Goal: Task Accomplishment & Management: Use online tool/utility

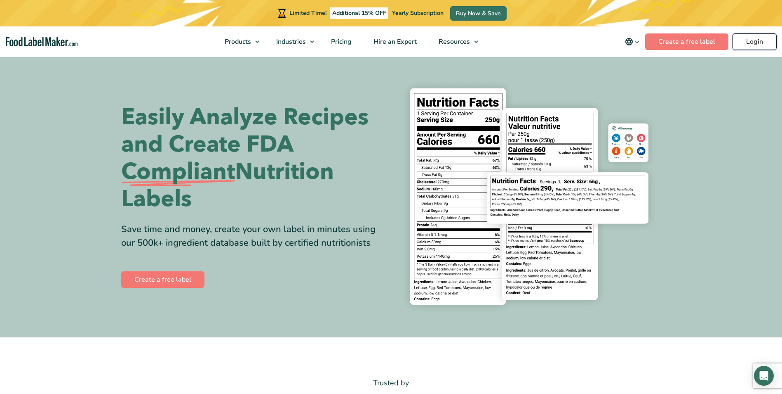
click at [756, 40] on link "Login" at bounding box center [755, 41] width 44 height 16
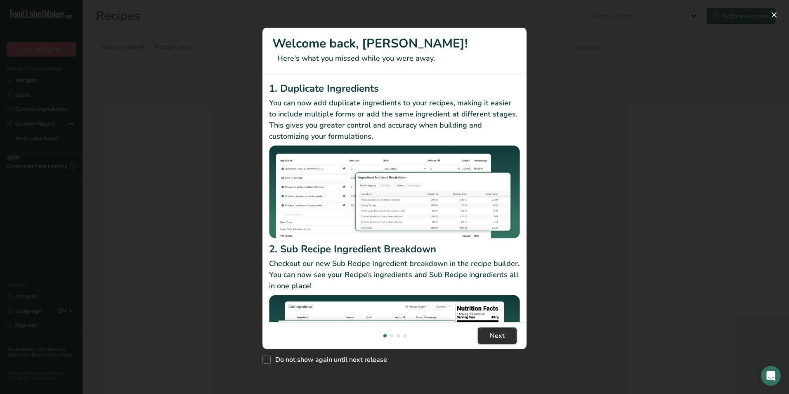
click at [494, 338] on span "Next" at bounding box center [497, 335] width 15 height 10
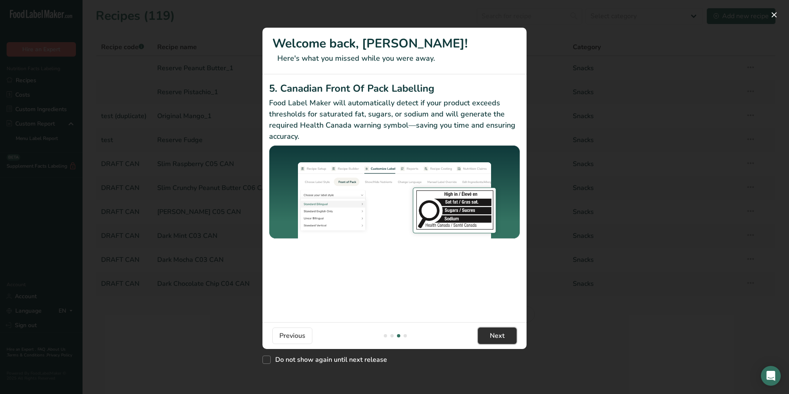
click at [494, 338] on span "Next" at bounding box center [497, 335] width 15 height 10
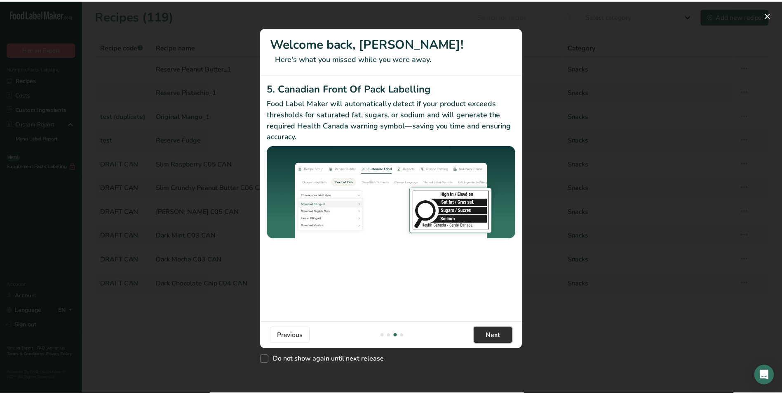
scroll to position [0, 792]
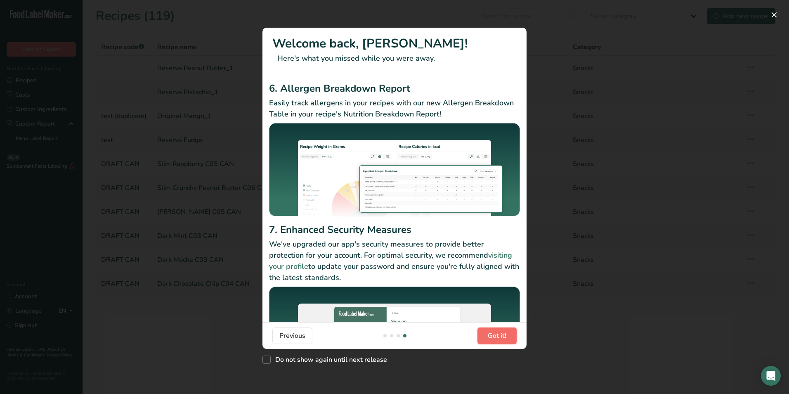
click at [494, 338] on span "Got it!" at bounding box center [497, 335] width 19 height 10
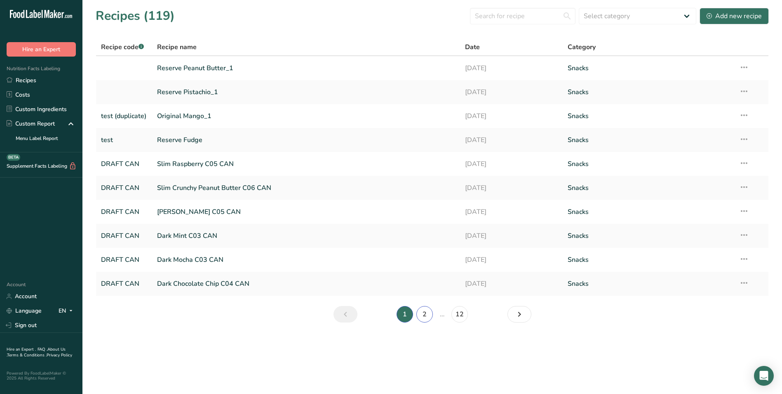
click at [426, 310] on link "2" at bounding box center [425, 314] width 16 height 16
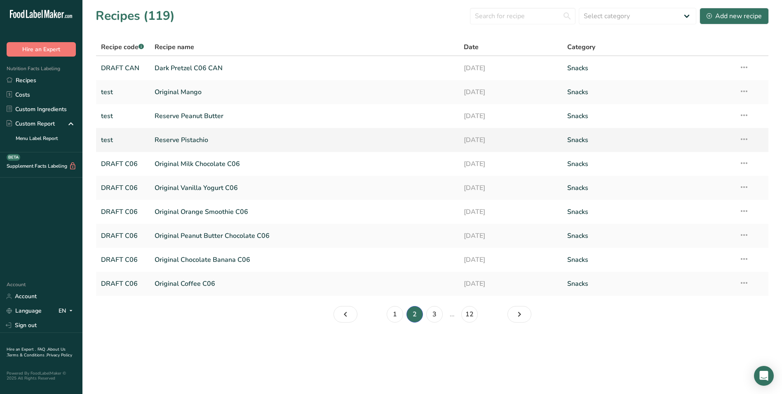
click at [193, 139] on link "Reserve Pistachio" at bounding box center [305, 139] width 300 height 17
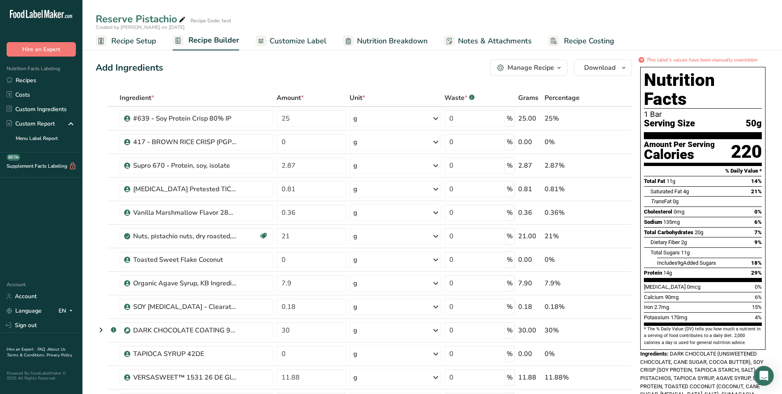
click at [285, 41] on span "Customize Label" at bounding box center [298, 40] width 57 height 11
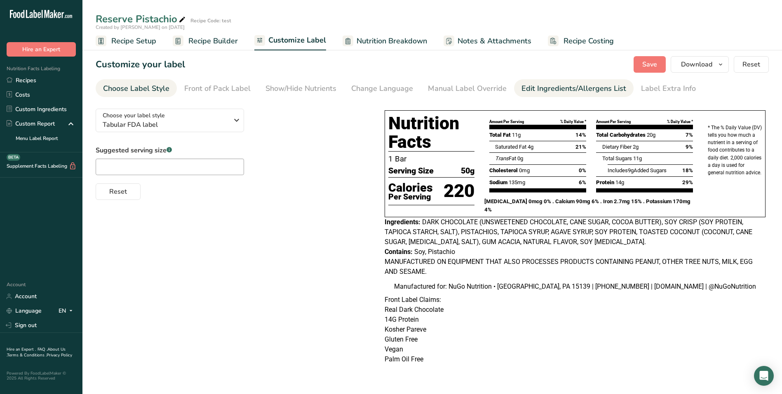
click at [559, 88] on div "Edit Ingredients/Allergens List" at bounding box center [574, 88] width 105 height 11
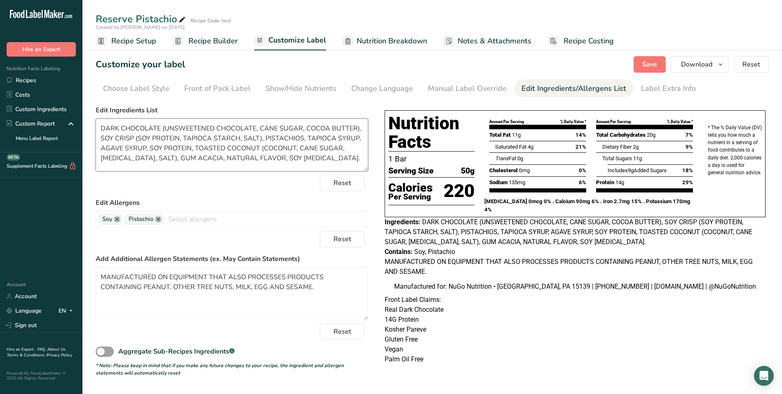
drag, startPoint x: 100, startPoint y: 126, endPoint x: 344, endPoint y: 159, distance: 246.1
click at [344, 159] on textarea "DARK CHOCOLATE (UNSWEETENED CHOCOLATE, CANE SUGAR, COCOA BUTTER), SOY CRISP (SO…" at bounding box center [232, 144] width 273 height 53
click at [22, 81] on link "Recipes" at bounding box center [41, 80] width 82 height 14
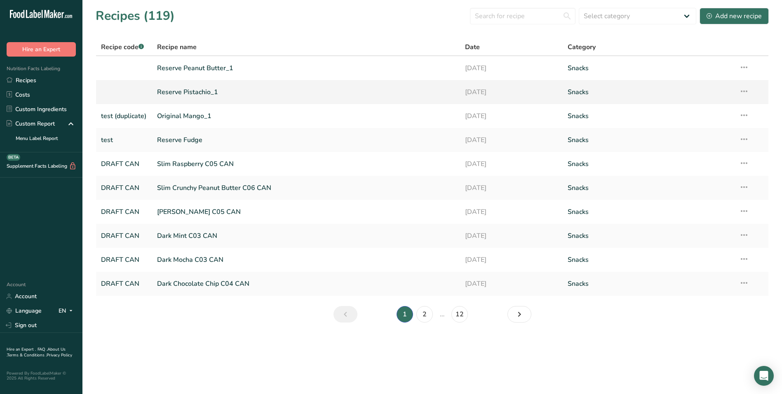
click at [181, 91] on link "Reserve Pistachio_1" at bounding box center [306, 91] width 299 height 17
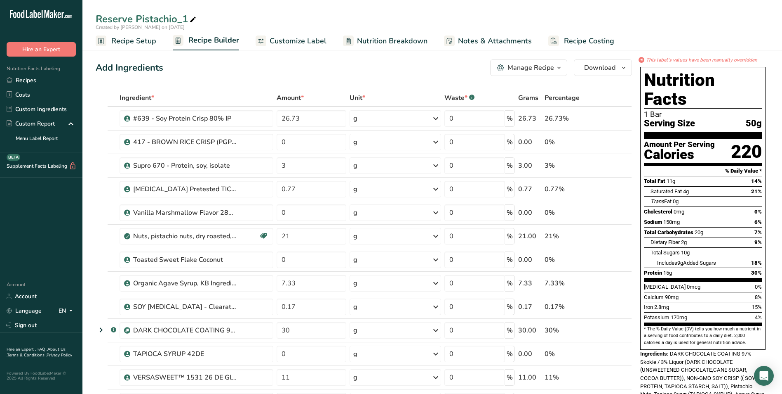
click at [296, 41] on span "Customize Label" at bounding box center [298, 40] width 57 height 11
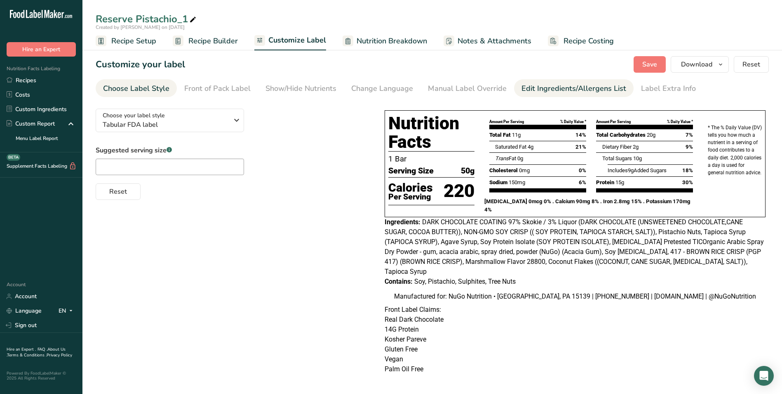
click at [546, 90] on div "Edit Ingredients/Allergens List" at bounding box center [574, 88] width 105 height 11
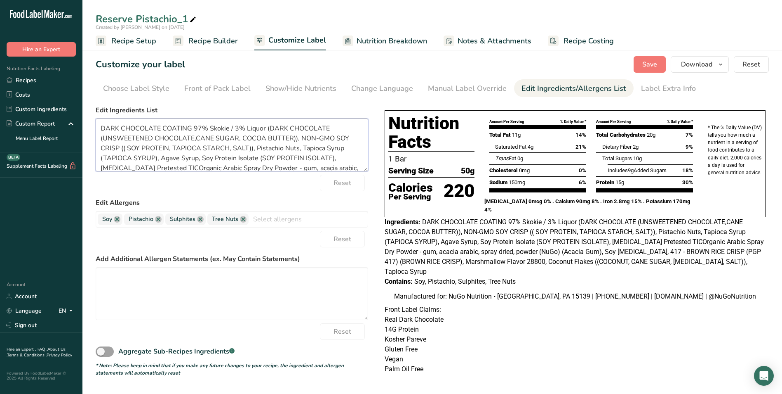
scroll to position [36, 0]
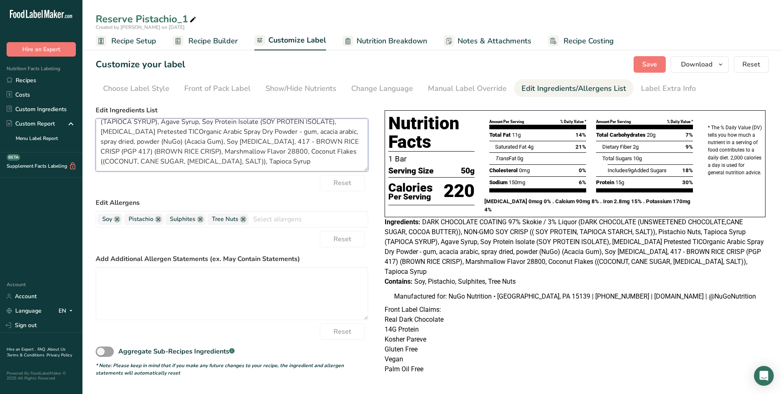
drag, startPoint x: 101, startPoint y: 127, endPoint x: 380, endPoint y: 188, distance: 286.1
click at [380, 188] on div "Choose your label style Tabular FDA label USA (FDA) Standard FDA label Tabular …" at bounding box center [433, 243] width 674 height 282
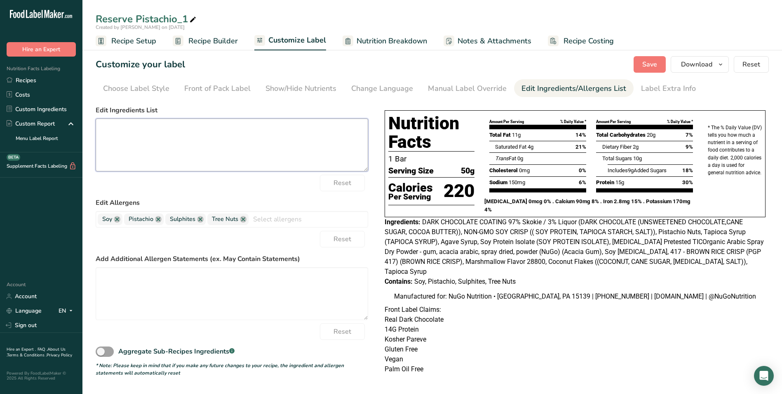
scroll to position [0, 0]
paste textarea "DARK CHOCOLATE (UNSWEETENED CHOCOLATE, CANE SUGAR, COCOA BUTTER), SOY CRISP (SO…"
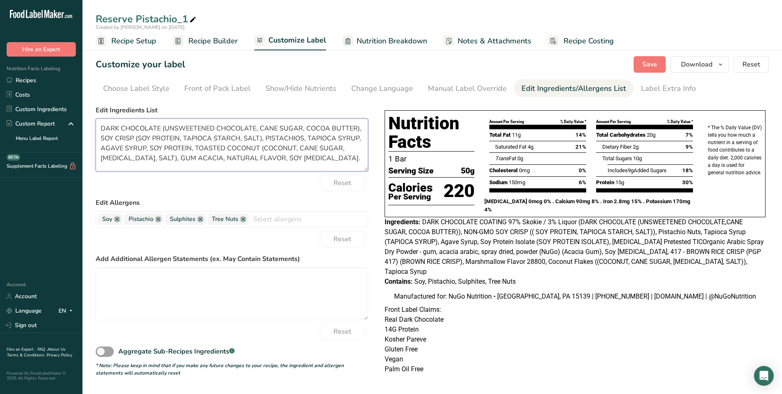
click at [265, 157] on textarea "DARK CHOCOLATE (UNSWEETENED CHOCOLATE, CANE SUGAR, COCOA BUTTER), SOY CRISP (SO…" at bounding box center [232, 144] width 273 height 53
type textarea "DARK CHOCOLATE (UNSWEETENED CHOCOLATE, CANE SUGAR, COCOA BUTTER), SOY CRISP (SO…"
click at [277, 336] on div "Reset" at bounding box center [232, 331] width 273 height 16
click at [646, 89] on div "Label Extra Info" at bounding box center [668, 88] width 55 height 11
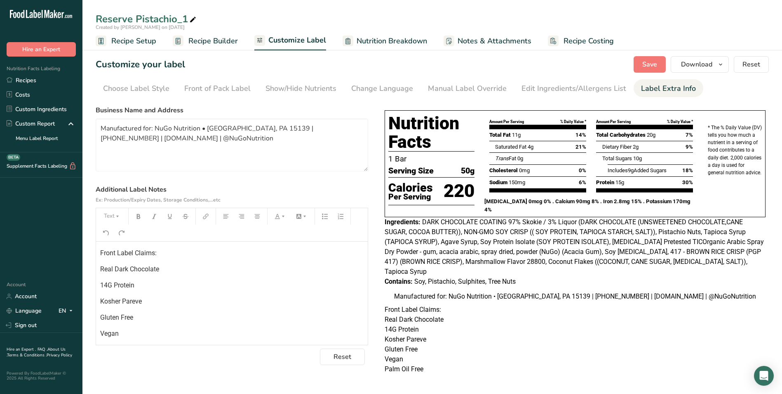
click at [106, 284] on span "14G Protein" at bounding box center [117, 285] width 34 height 8
click at [536, 87] on div "Edit Ingredients/Allergens List" at bounding box center [574, 88] width 105 height 11
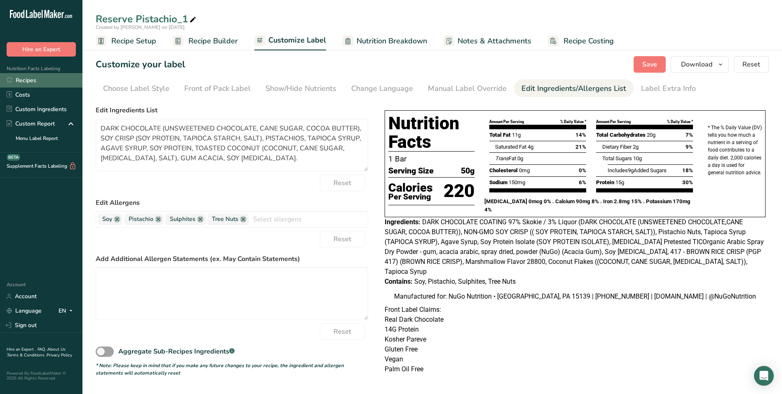
click at [26, 79] on link "Recipes" at bounding box center [41, 80] width 82 height 14
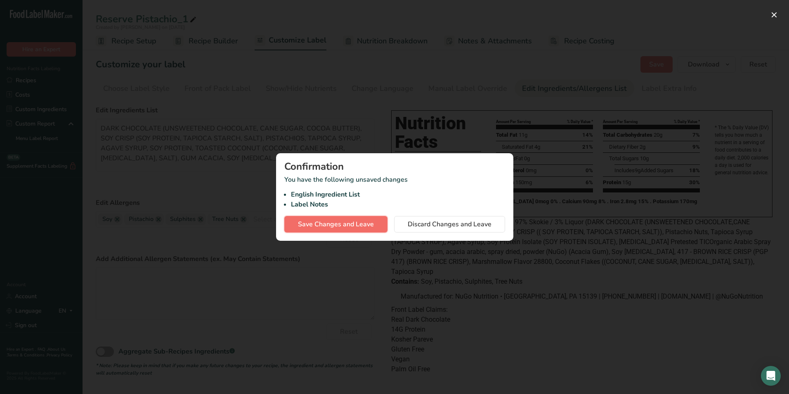
click at [357, 222] on span "Save Changes and Leave" at bounding box center [336, 224] width 76 height 10
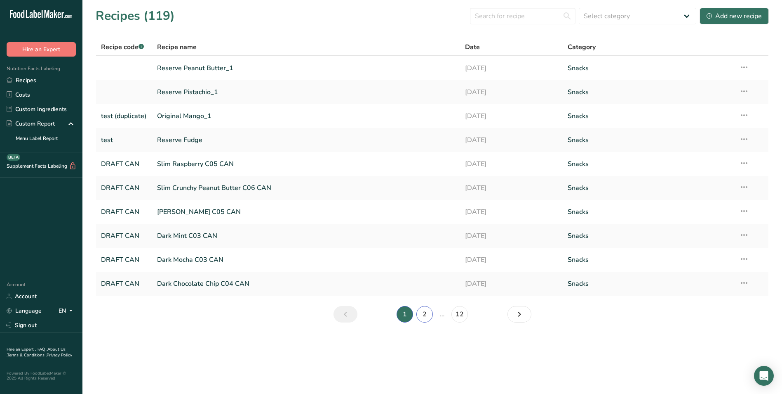
click at [429, 315] on link "2" at bounding box center [425, 314] width 16 height 16
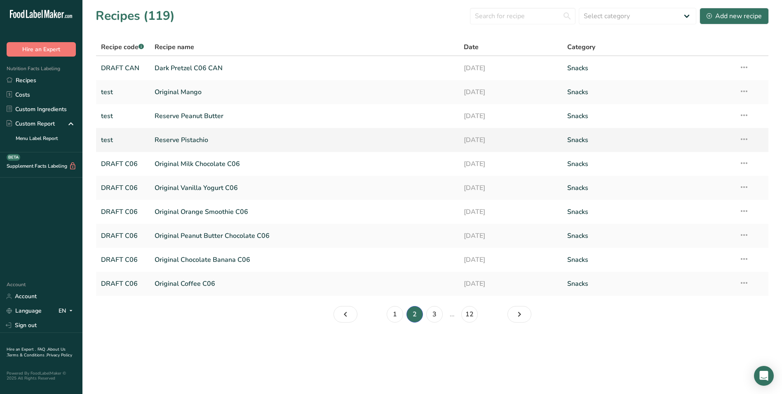
click at [171, 140] on link "Reserve Pistachio" at bounding box center [305, 139] width 300 height 17
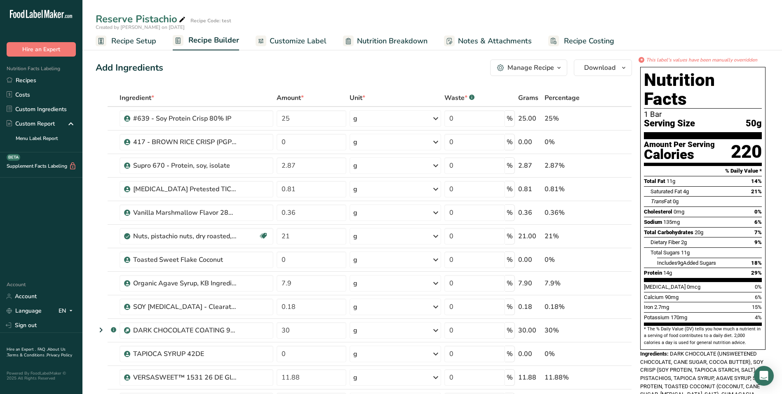
click at [306, 41] on span "Customize Label" at bounding box center [298, 40] width 57 height 11
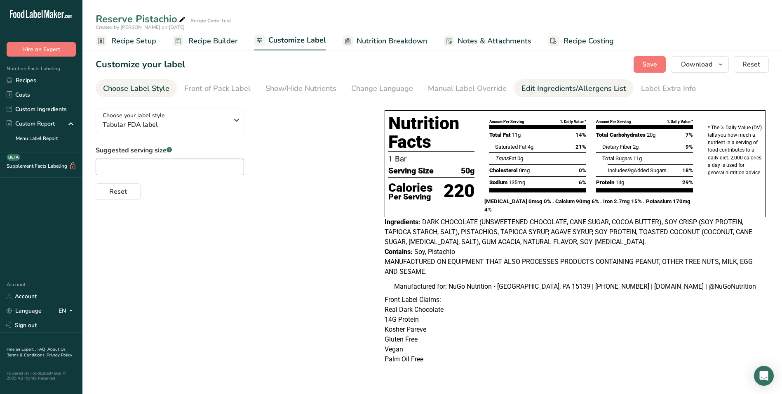
click at [531, 89] on div "Edit Ingredients/Allergens List" at bounding box center [574, 88] width 105 height 11
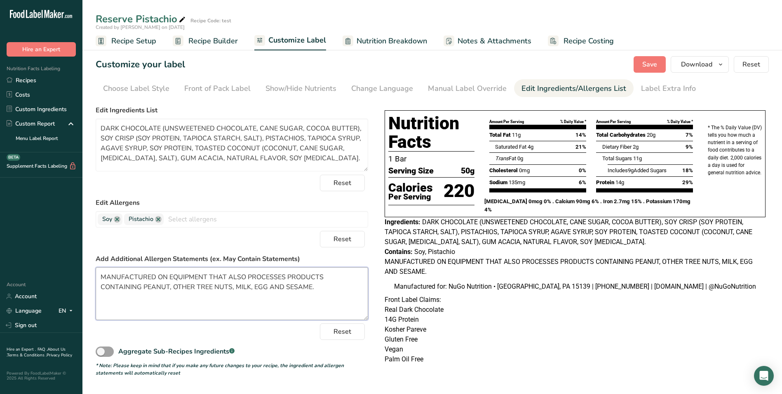
drag, startPoint x: 101, startPoint y: 276, endPoint x: 380, endPoint y: 318, distance: 282.5
click at [380, 318] on div "Choose your label style Tabular FDA label USA (FDA) Standard FDA label Tabular …" at bounding box center [433, 239] width 674 height 274
click at [24, 77] on link "Recipes" at bounding box center [41, 80] width 82 height 14
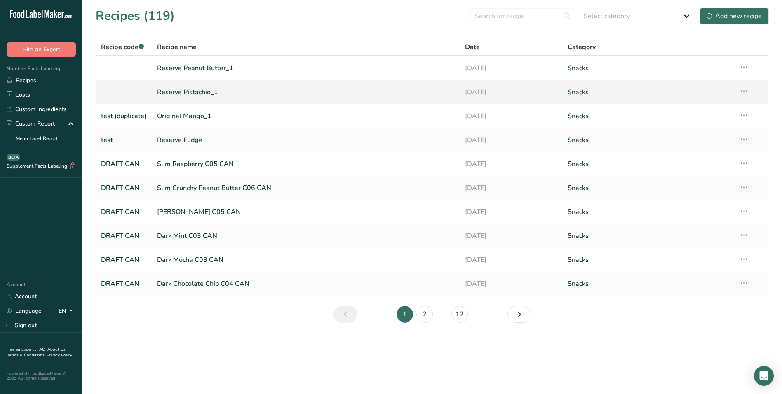
click at [160, 93] on link "Reserve Pistachio_1" at bounding box center [306, 91] width 299 height 17
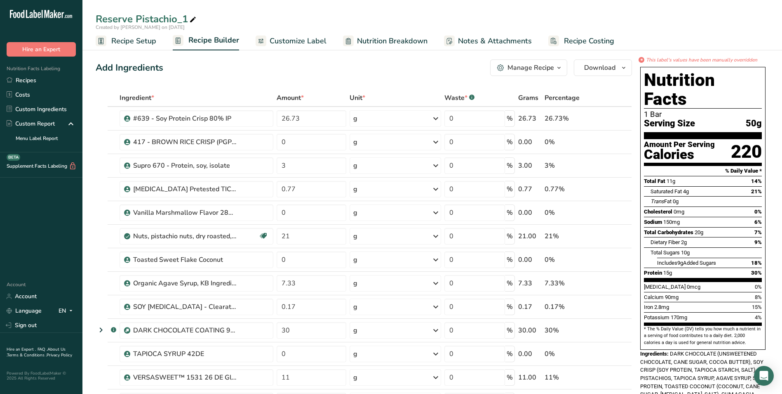
click at [307, 40] on span "Customize Label" at bounding box center [298, 40] width 57 height 11
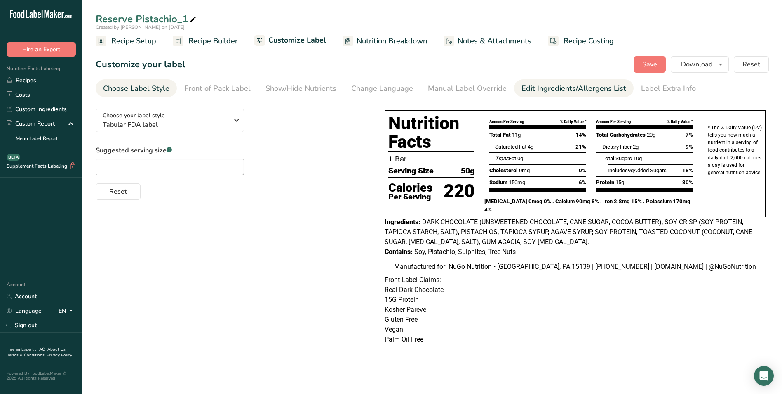
click at [559, 90] on div "Edit Ingredients/Allergens List" at bounding box center [574, 88] width 105 height 11
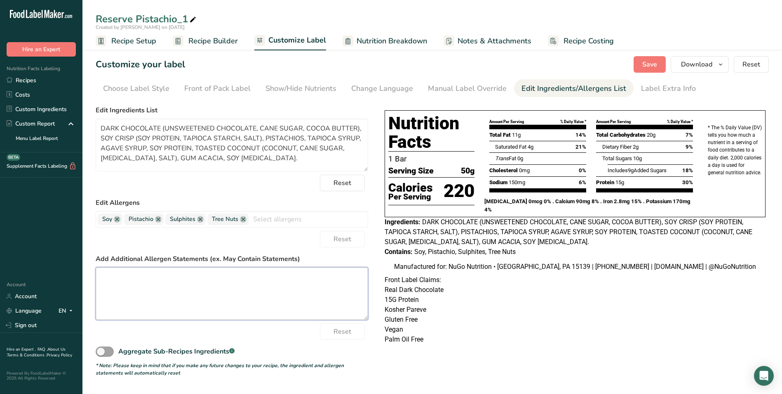
paste textarea "MANUFACTURED ON EQUIPMENT THAT ALSO PROCESSES PRODUCTS CONTAINING PEANUT, OTHER…"
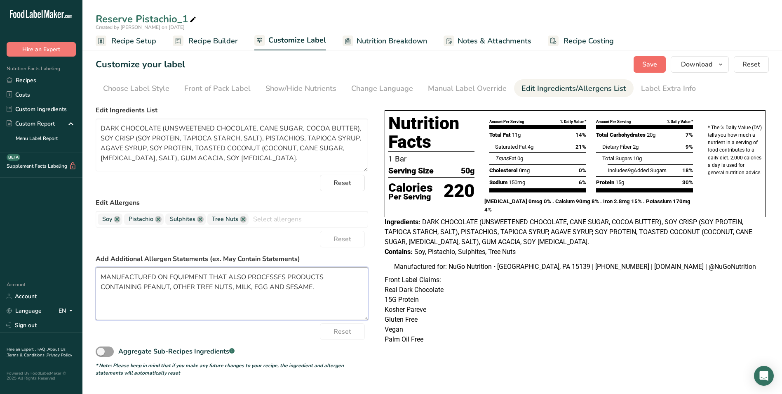
type textarea "MANUFACTURED ON EQUIPMENT THAT ALSO PROCESSES PRODUCTS CONTAINING PEANUT, OTHER…"
click at [657, 62] on span "Save" at bounding box center [650, 64] width 15 height 10
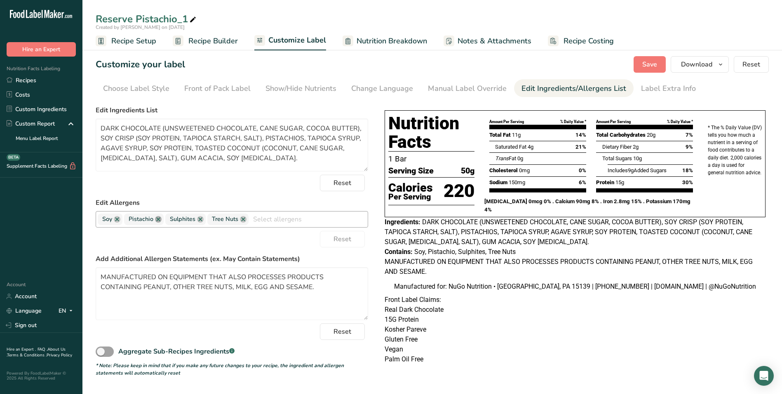
click at [159, 219] on link at bounding box center [158, 219] width 7 height 7
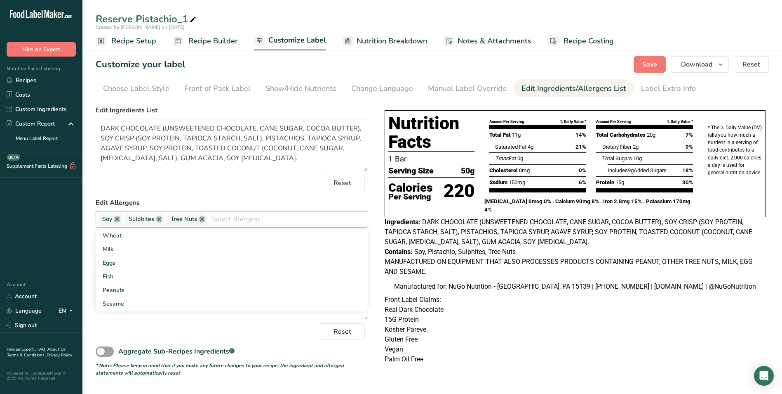
click at [637, 334] on p "Kosher Pareve" at bounding box center [575, 329] width 381 height 10
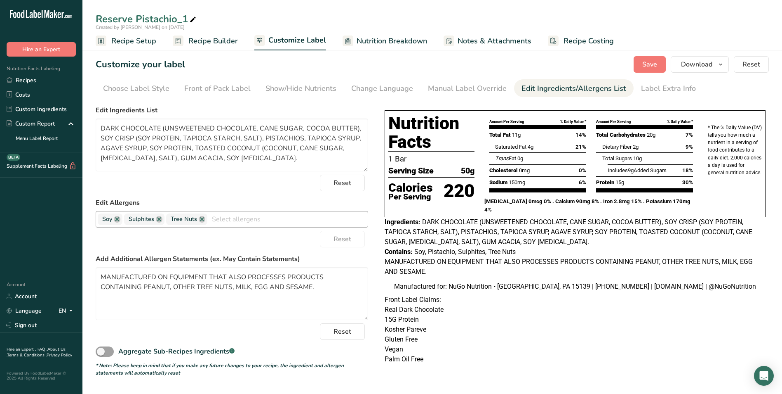
click at [377, 40] on span "Nutrition Breakdown" at bounding box center [392, 40] width 71 height 11
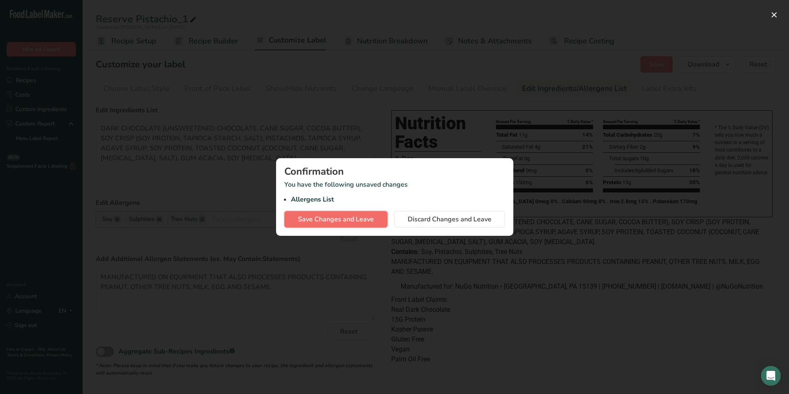
click at [344, 217] on span "Save Changes and Leave" at bounding box center [336, 219] width 76 height 10
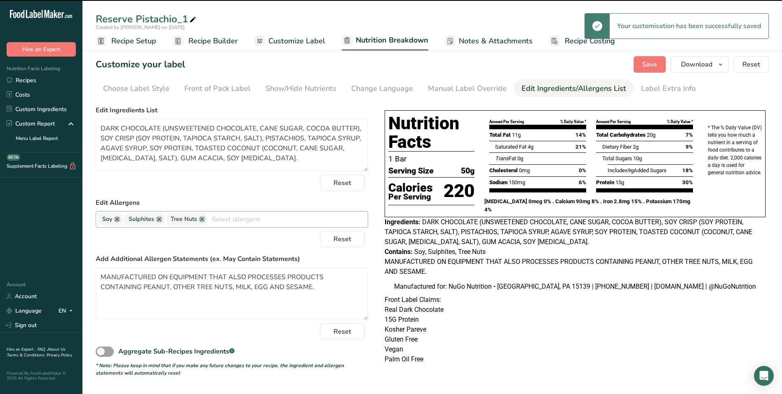
select select "Calories"
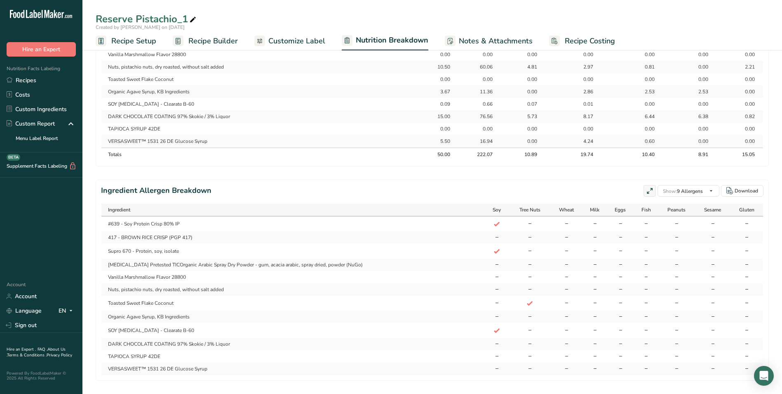
scroll to position [496, 0]
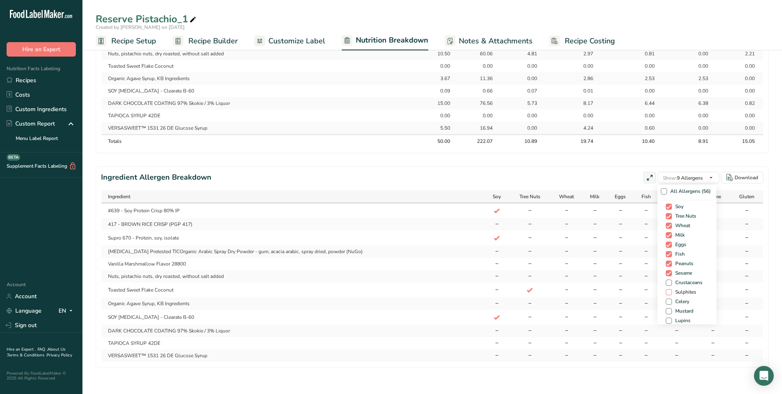
click at [667, 291] on span at bounding box center [669, 292] width 6 height 6
click at [667, 291] on input "Sulphites" at bounding box center [668, 291] width 5 height 5
checkbox input "true"
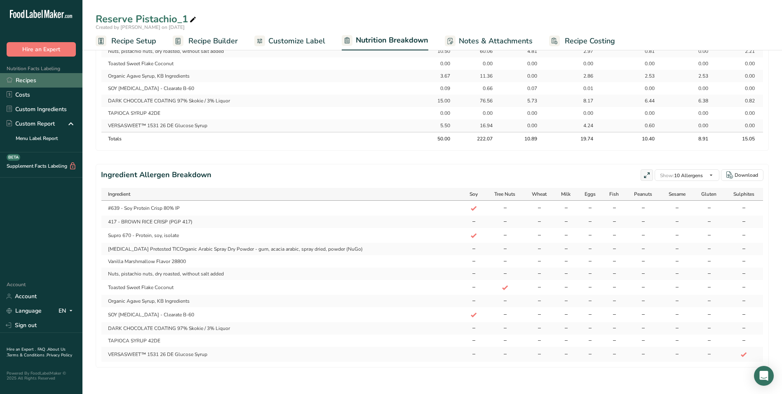
click at [20, 79] on link "Recipes" at bounding box center [41, 80] width 82 height 14
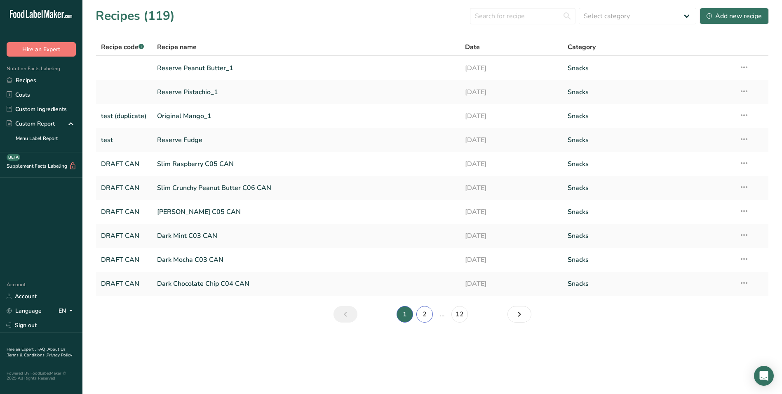
click at [427, 313] on link "2" at bounding box center [425, 314] width 16 height 16
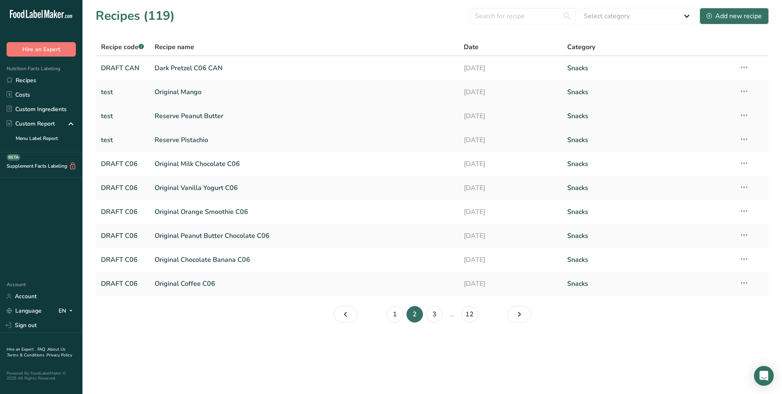
click at [183, 117] on link "Reserve Peanut Butter" at bounding box center [305, 115] width 300 height 17
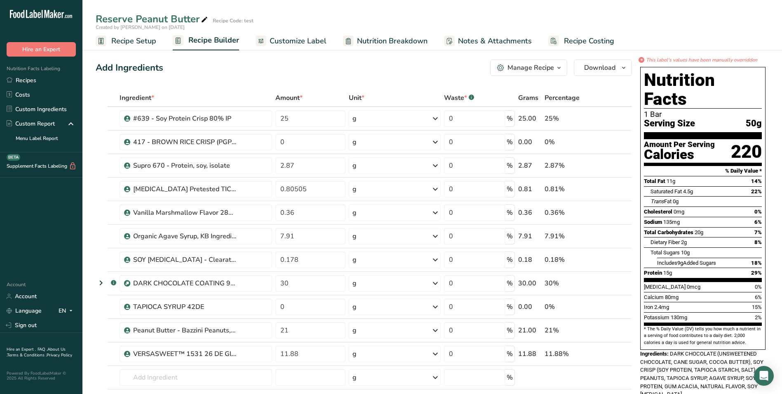
click at [317, 40] on span "Customize Label" at bounding box center [298, 40] width 57 height 11
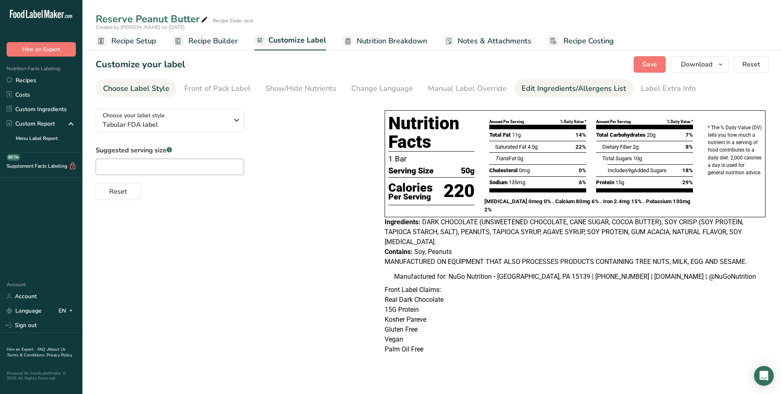
click at [536, 85] on div "Edit Ingredients/Allergens List" at bounding box center [574, 88] width 105 height 11
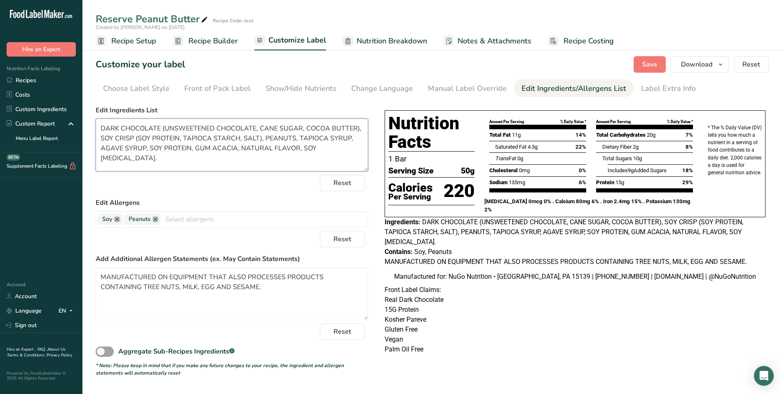
drag, startPoint x: 100, startPoint y: 129, endPoint x: 353, endPoint y: 156, distance: 254.3
click at [353, 156] on textarea "DARK CHOCOLATE (UNSWEETENED CHOCOLATE, CANE SUGAR, COCOA BUTTER), SOY CRISP (SO…" at bounding box center [232, 144] width 273 height 53
click at [31, 80] on link "Recipes" at bounding box center [41, 80] width 82 height 14
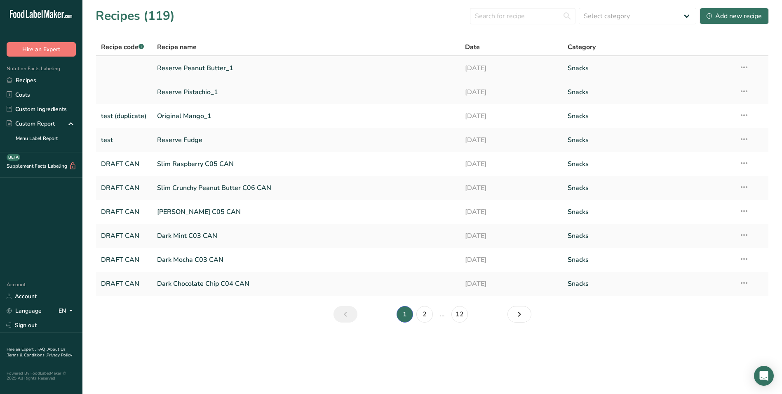
click at [184, 67] on link "Reserve Peanut Butter_1" at bounding box center [306, 67] width 299 height 17
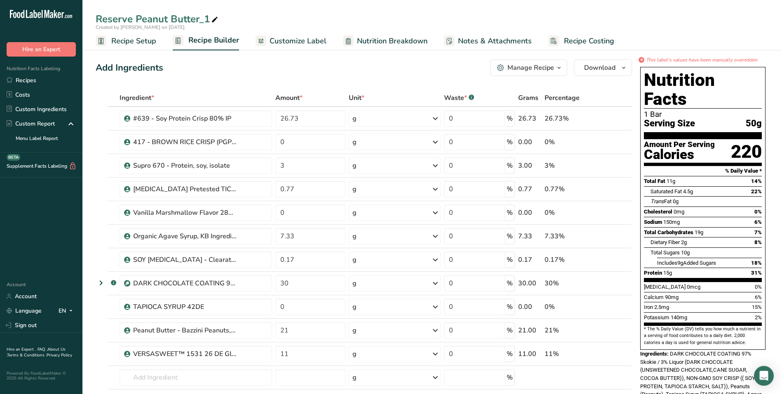
click at [290, 39] on span "Customize Label" at bounding box center [298, 40] width 57 height 11
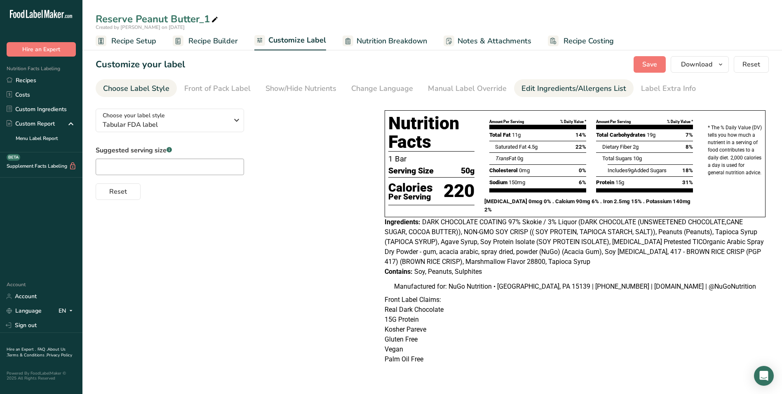
click at [553, 87] on div "Edit Ingredients/Allergens List" at bounding box center [574, 88] width 105 height 11
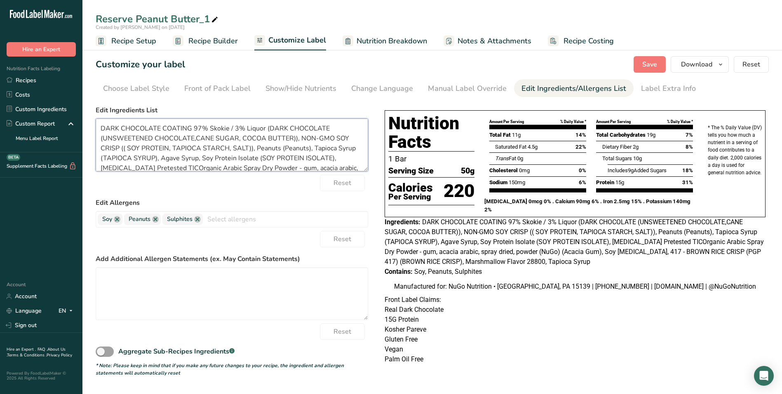
scroll to position [26, 0]
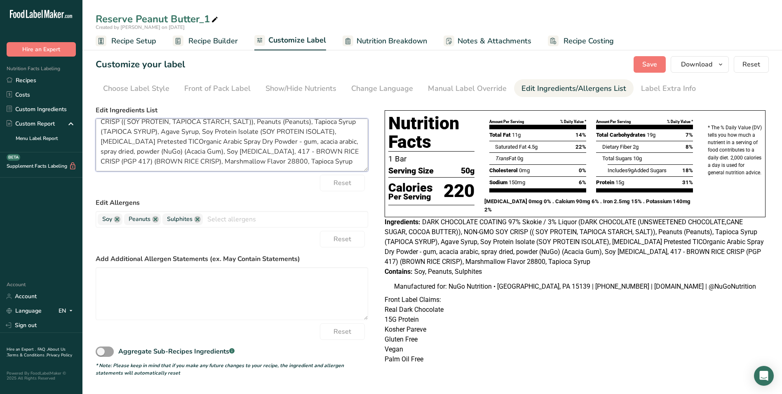
drag, startPoint x: 101, startPoint y: 128, endPoint x: 373, endPoint y: 178, distance: 277.3
click at [373, 178] on div "Choose your label style Tabular FDA label USA (FDA) Standard FDA label Tabular …" at bounding box center [433, 243] width 674 height 282
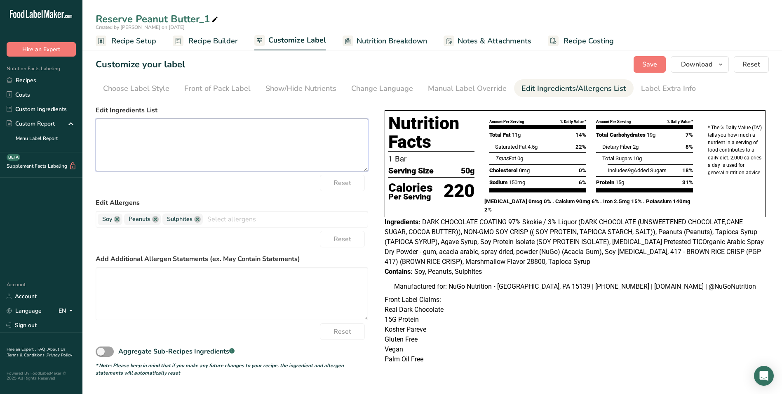
scroll to position [0, 0]
paste textarea "DARK CHOCOLATE (UNSWEETENED CHOCOLATE, CANE SUGAR, COCOA BUTTER), SOY CRISP (SO…"
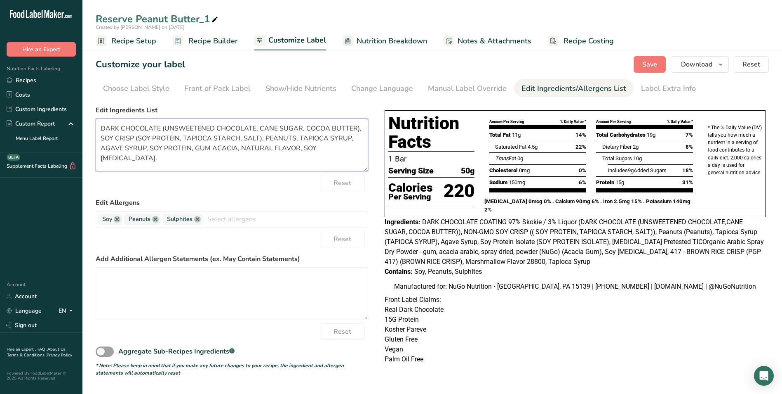
click at [300, 146] on textarea "DARK CHOCOLATE (UNSWEETENED CHOCOLATE, CANE SUGAR, COCOA BUTTER), SOY CRISP (SO…" at bounding box center [232, 144] width 273 height 53
type textarea "DARK CHOCOLATE (UNSWEETENED CHOCOLATE, CANE SUGAR, COCOA BUTTER), SOY CRISP (SO…"
click at [653, 61] on span "Save" at bounding box center [650, 64] width 15 height 10
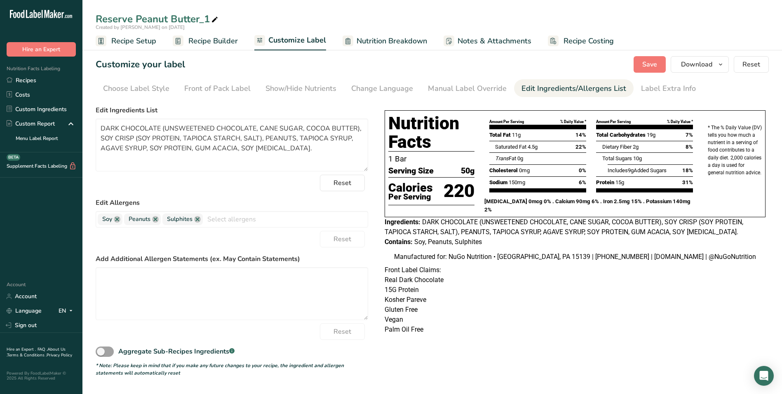
click at [404, 42] on span "Nutrition Breakdown" at bounding box center [392, 40] width 71 height 11
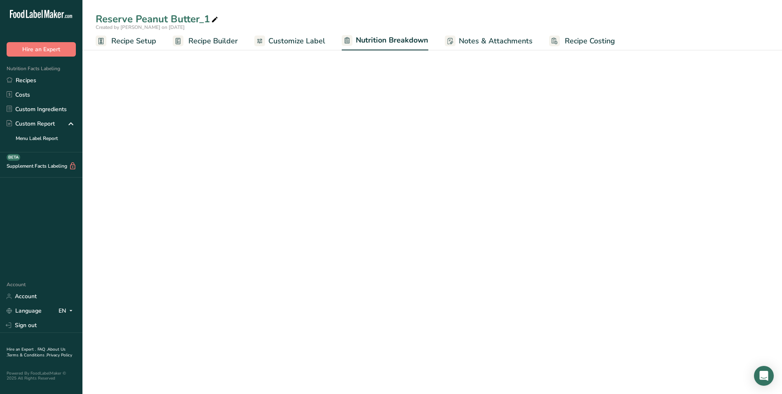
select select "Calories"
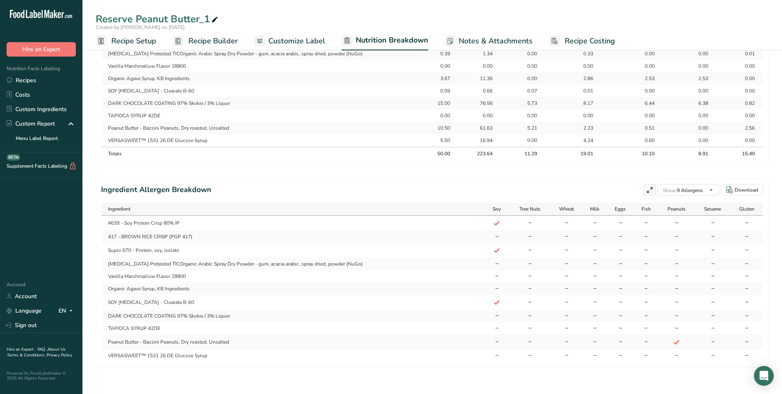
scroll to position [471, 0]
click at [679, 303] on span "Sulphites" at bounding box center [684, 304] width 24 height 6
click at [672, 303] on input "Sulphites" at bounding box center [668, 304] width 5 height 5
checkbox input "true"
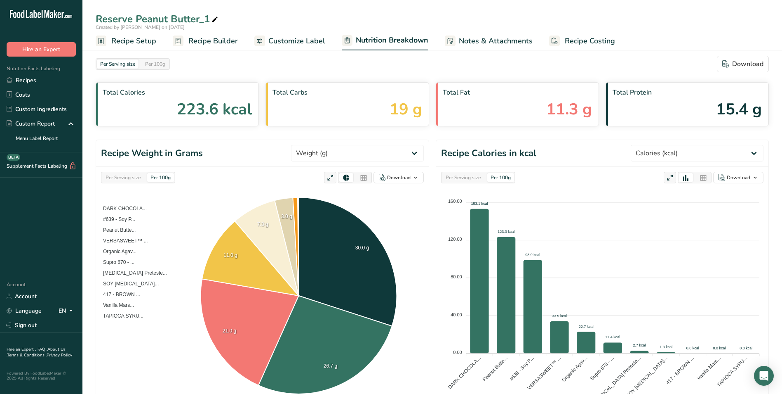
scroll to position [0, 0]
click at [28, 79] on link "Recipes" at bounding box center [41, 80] width 82 height 14
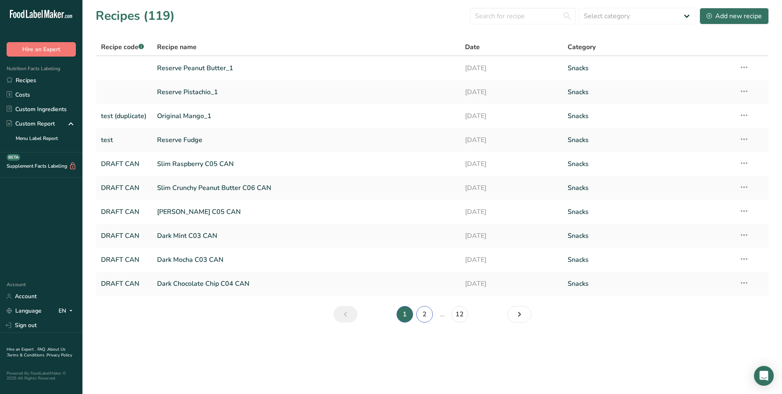
click at [423, 309] on link "2" at bounding box center [425, 314] width 16 height 16
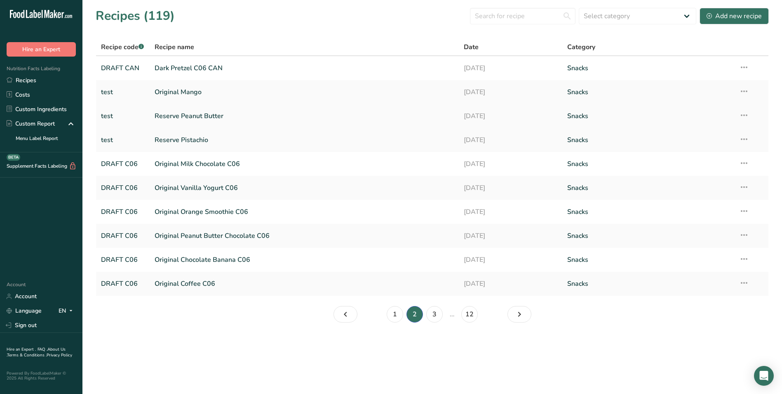
click at [189, 113] on link "Reserve Peanut Butter" at bounding box center [305, 115] width 300 height 17
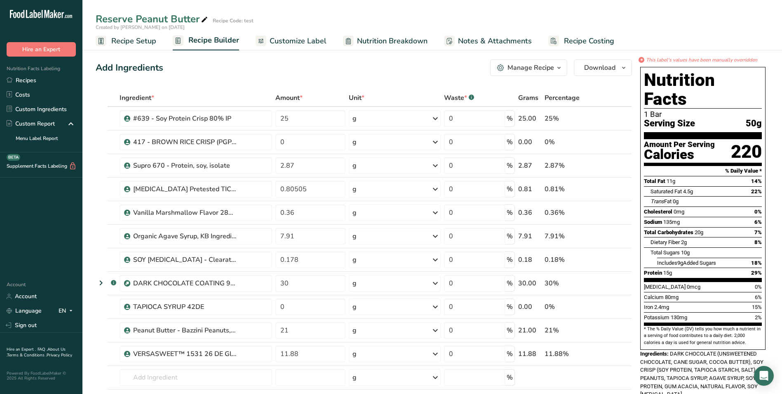
click at [291, 40] on span "Customize Label" at bounding box center [298, 40] width 57 height 11
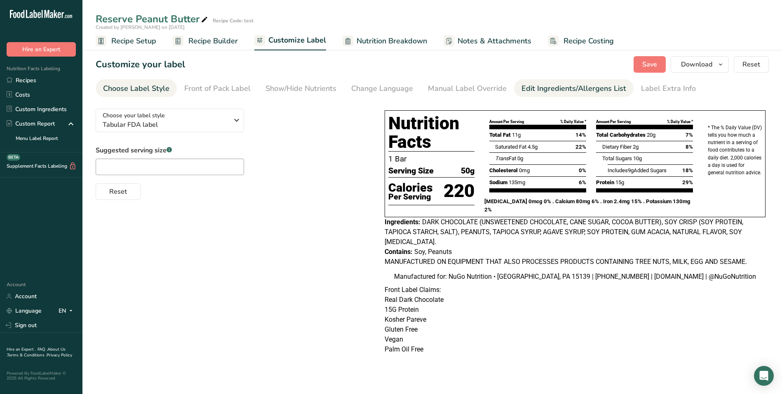
click at [543, 86] on div "Edit Ingredients/Allergens List" at bounding box center [574, 88] width 105 height 11
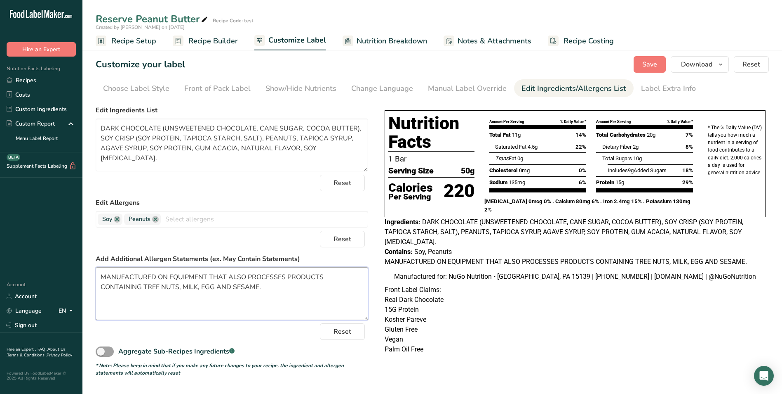
drag, startPoint x: 101, startPoint y: 275, endPoint x: 262, endPoint y: 292, distance: 162.5
click at [262, 292] on textarea "MANUFACTURED ON EQUIPMENT THAT ALSO PROCESSES PRODUCTS CONTAINING TREE NUTS, MI…" at bounding box center [232, 293] width 273 height 53
click at [30, 78] on link "Recipes" at bounding box center [41, 80] width 82 height 14
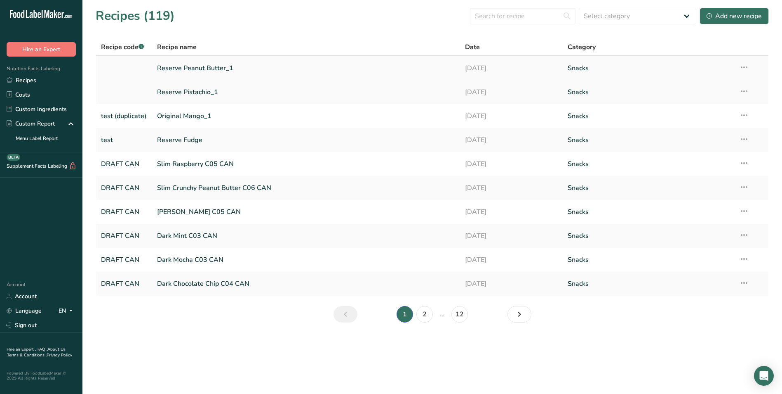
click at [174, 65] on link "Reserve Peanut Butter_1" at bounding box center [306, 67] width 299 height 17
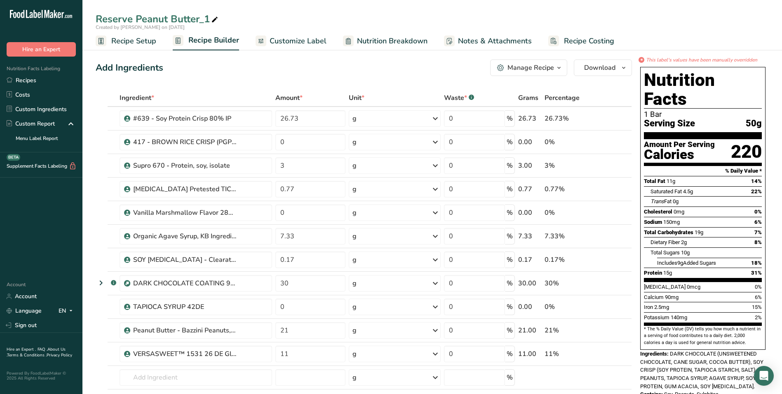
click at [314, 43] on span "Customize Label" at bounding box center [298, 40] width 57 height 11
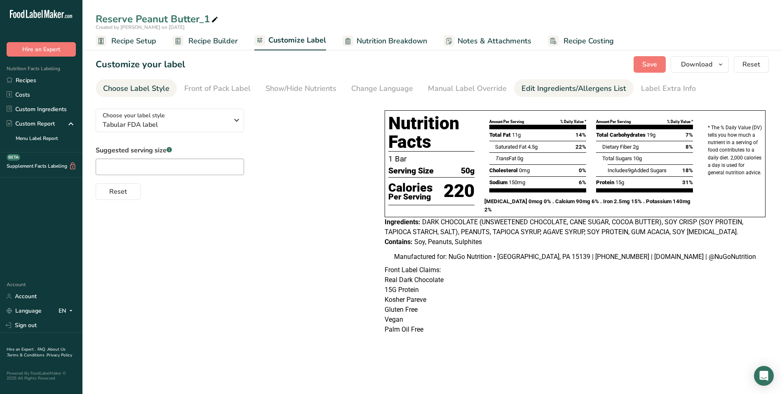
click at [528, 86] on div "Edit Ingredients/Allergens List" at bounding box center [574, 88] width 105 height 11
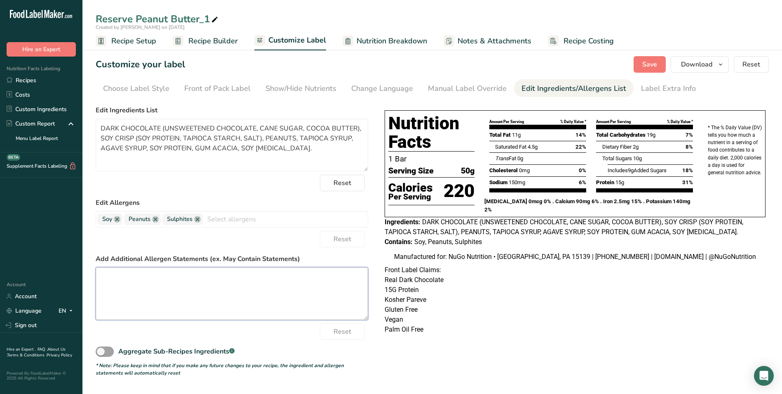
click at [177, 277] on textarea at bounding box center [232, 293] width 273 height 53
paste textarea "MANUFACTURED ON EQUIPMENT THAT ALSO PROCESSES PRODUCTS CONTAINING TREE NUTS, MI…"
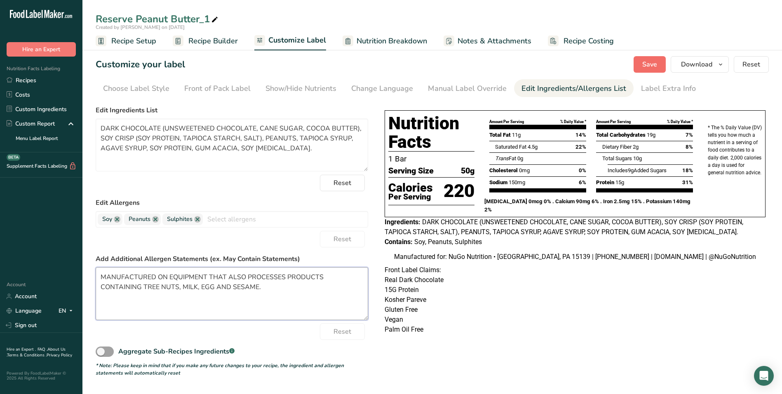
type textarea "MANUFACTURED ON EQUIPMENT THAT ALSO PROCESSES PRODUCTS CONTAINING TREE NUTS, MI…"
click at [648, 59] on span "Save" at bounding box center [650, 64] width 15 height 10
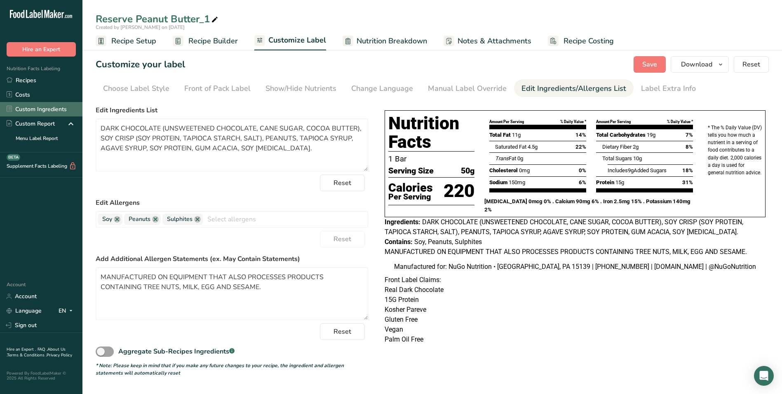
click at [33, 110] on link "Custom Ingredients" at bounding box center [41, 109] width 82 height 14
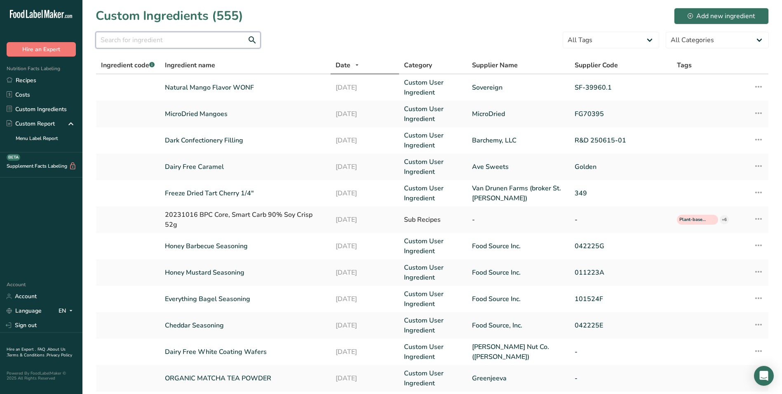
click at [140, 38] on input "text" at bounding box center [178, 40] width 165 height 16
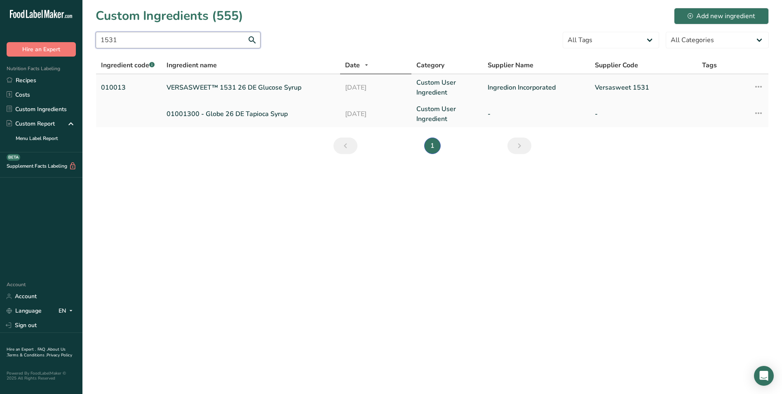
type input "1531"
click at [224, 86] on link "VERSASWEET™ 1531 26 DE Glucose Syrup" at bounding box center [251, 87] width 169 height 10
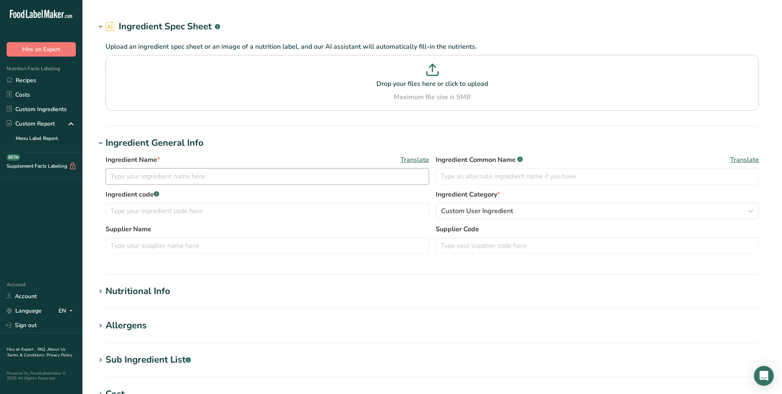
type input "VERSASWEET™ 1531 26 DE Glucose Syrup"
type input "Tapioca Syrup"
type input "010013"
type input "Ingredion Incorporated"
type input "Versasweet 1531"
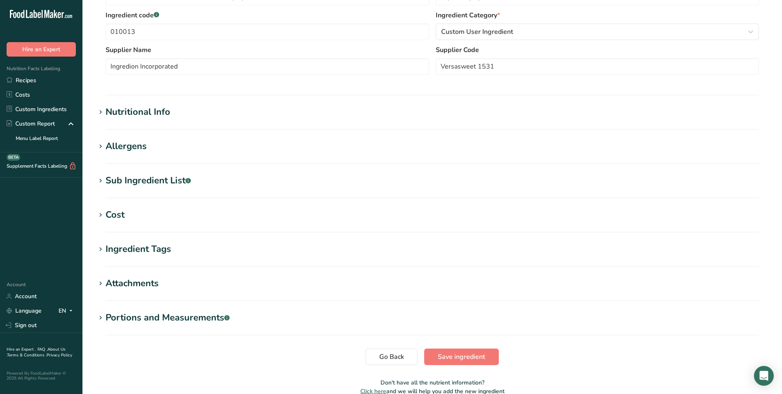
scroll to position [165, 0]
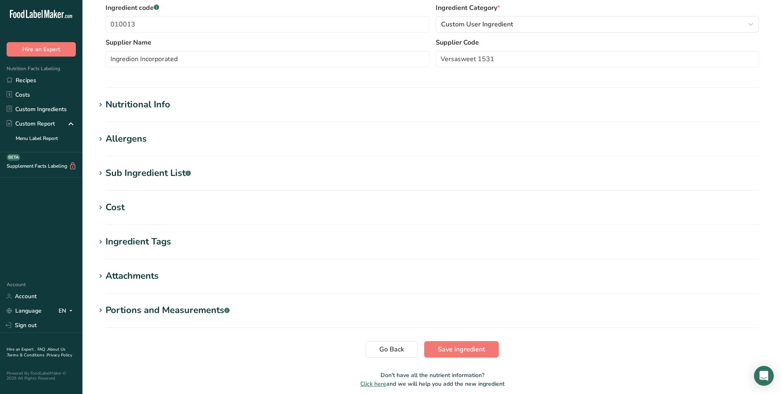
click at [100, 138] on icon at bounding box center [100, 139] width 7 height 12
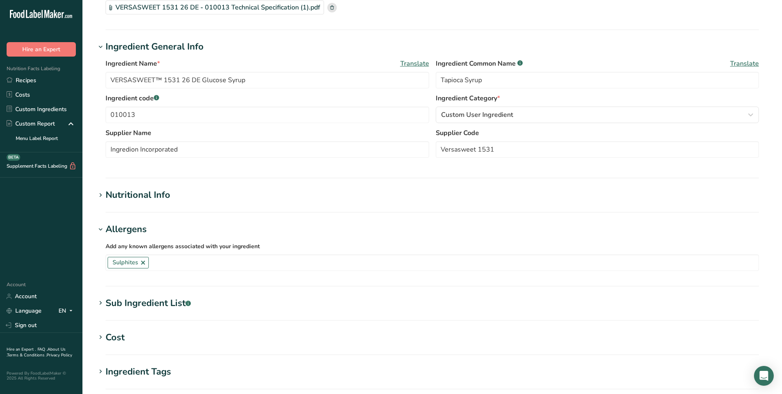
scroll to position [73, 0]
click at [143, 264] on link at bounding box center [143, 263] width 7 height 7
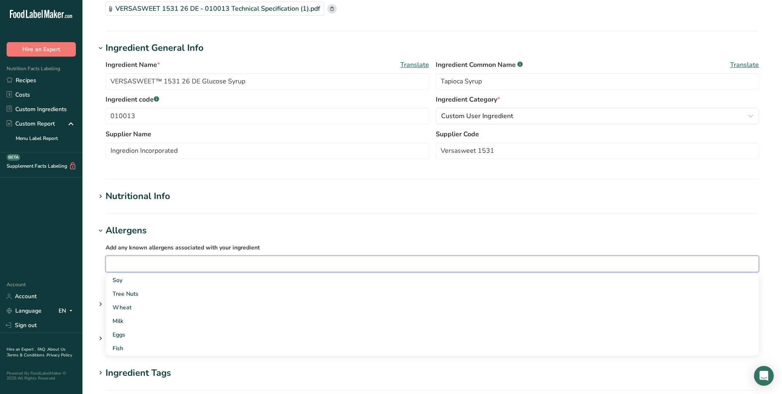
click at [186, 225] on h1 "Allergens" at bounding box center [433, 231] width 674 height 14
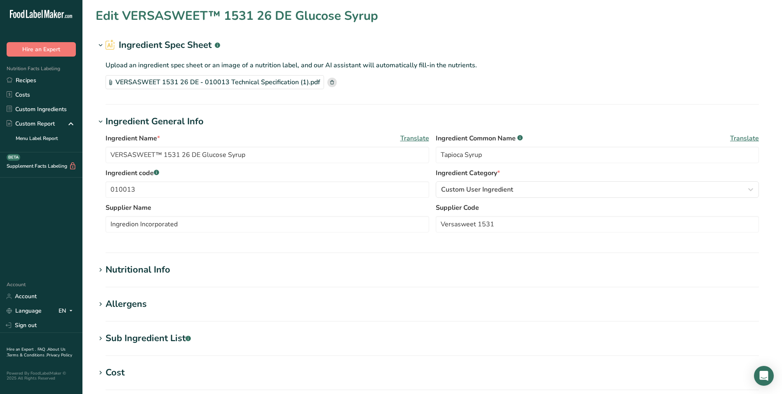
scroll to position [199, 0]
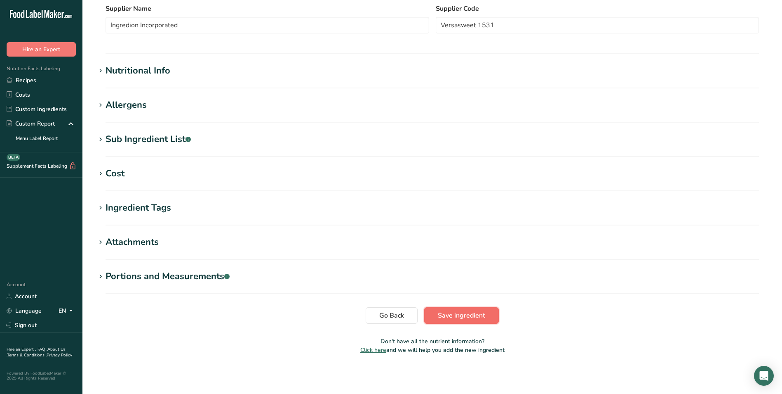
click at [470, 312] on span "Save ingredient" at bounding box center [461, 315] width 47 height 10
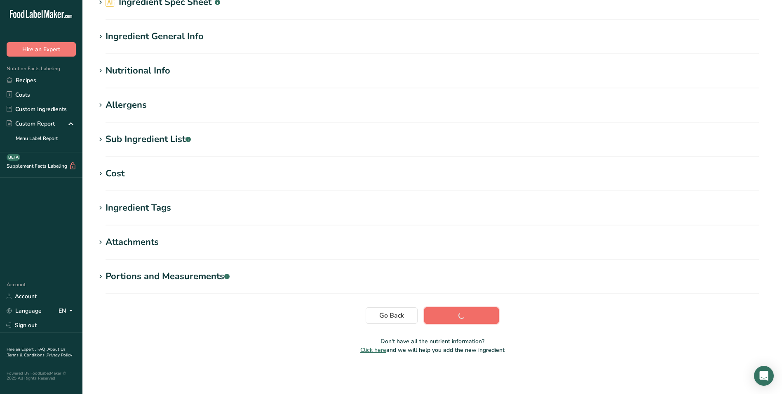
scroll to position [43, 0]
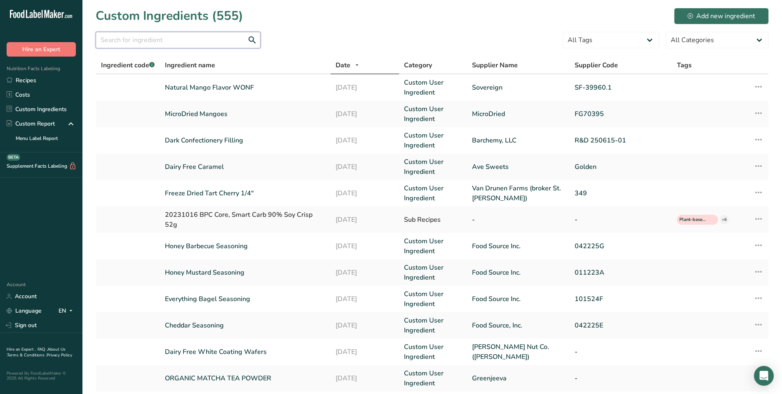
click at [134, 37] on input "text" at bounding box center [178, 40] width 165 height 16
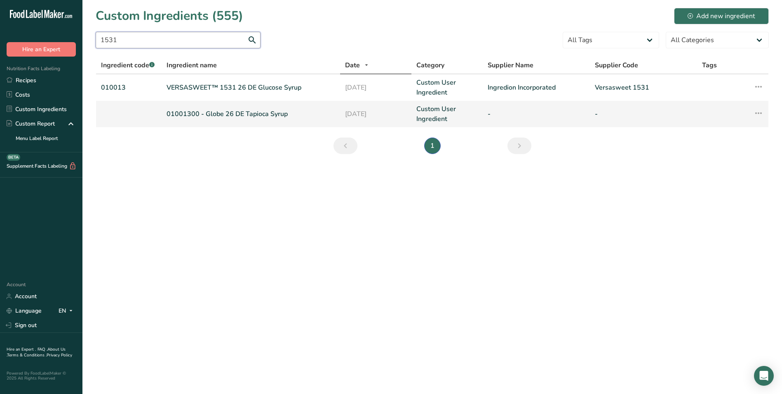
type input "1531"
click at [229, 110] on link "01001300 - Globe 26 DE Tapioca Syrup" at bounding box center [251, 114] width 169 height 10
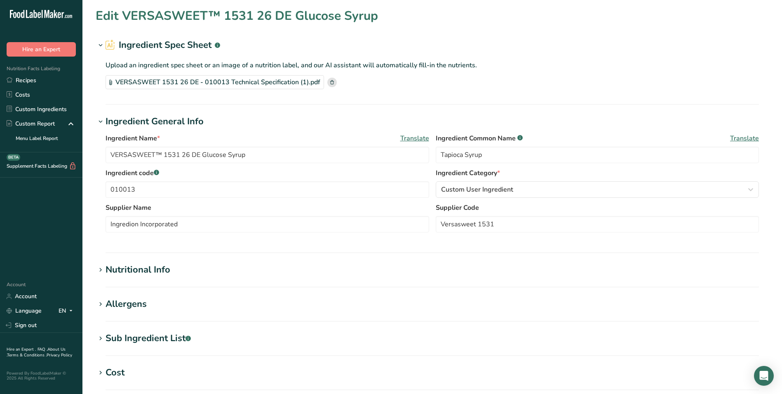
type input "01001300 - Globe 26 DE Tapioca Syrup"
type input "Versasweet 1531"
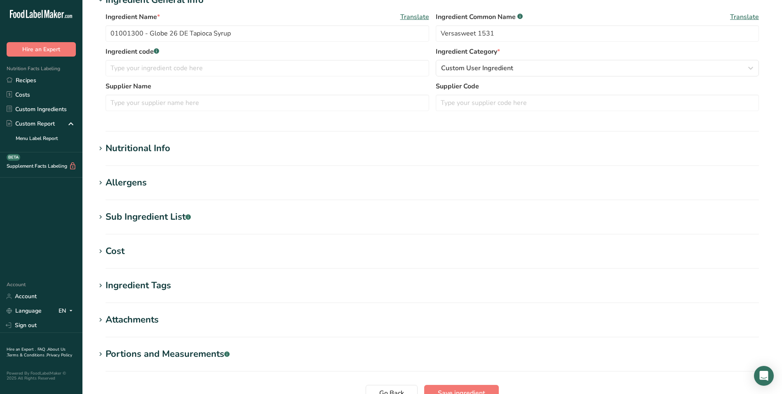
scroll to position [165, 0]
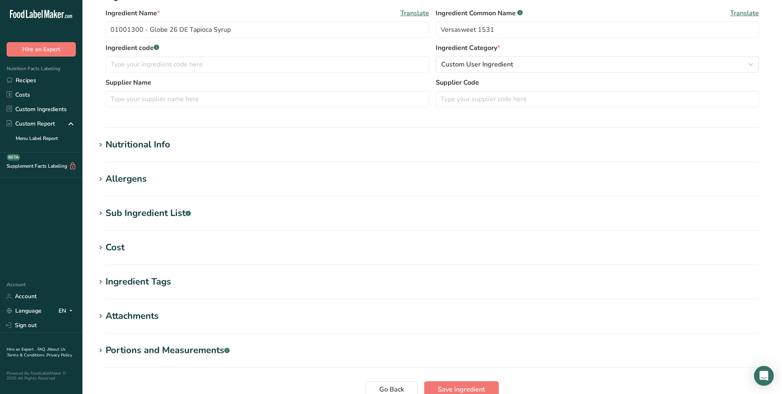
click at [101, 178] on icon at bounding box center [100, 179] width 7 height 12
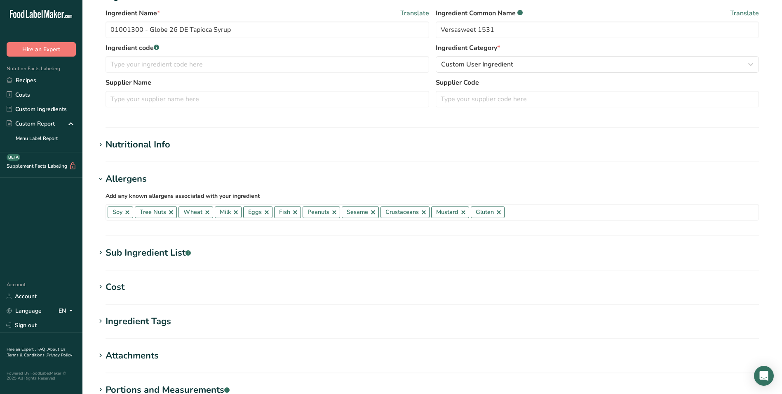
click at [101, 178] on icon at bounding box center [100, 179] width 7 height 12
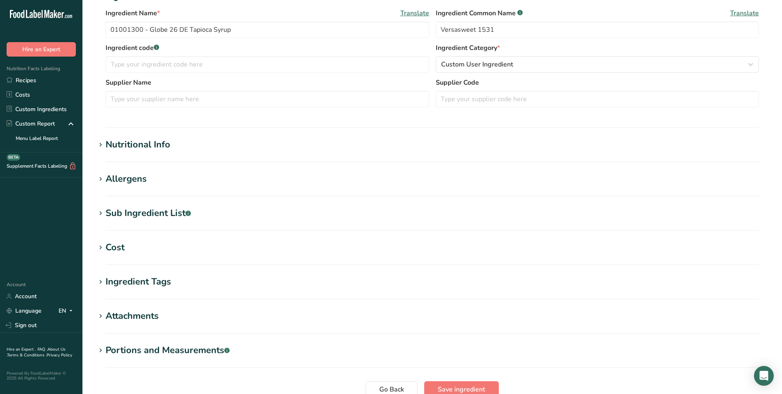
click at [101, 178] on icon at bounding box center [100, 179] width 7 height 12
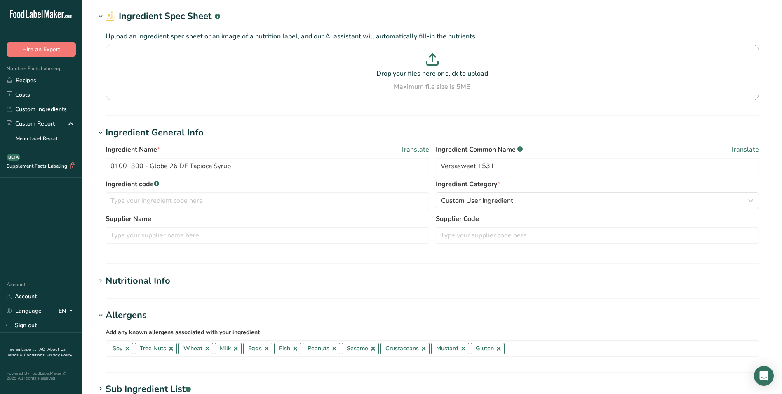
scroll to position [0, 0]
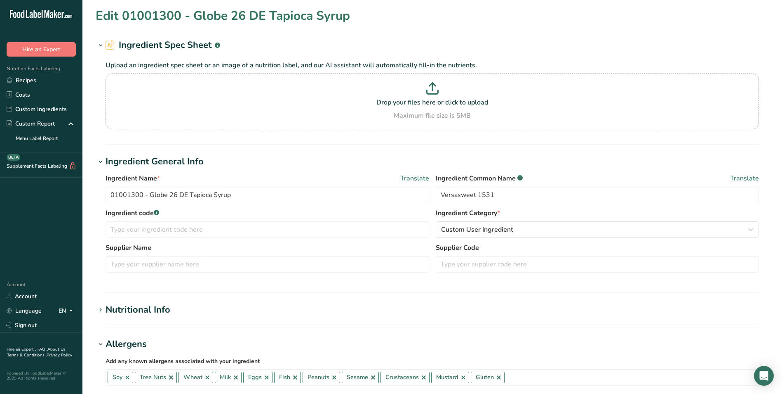
click at [100, 45] on icon at bounding box center [100, 46] width 7 height 12
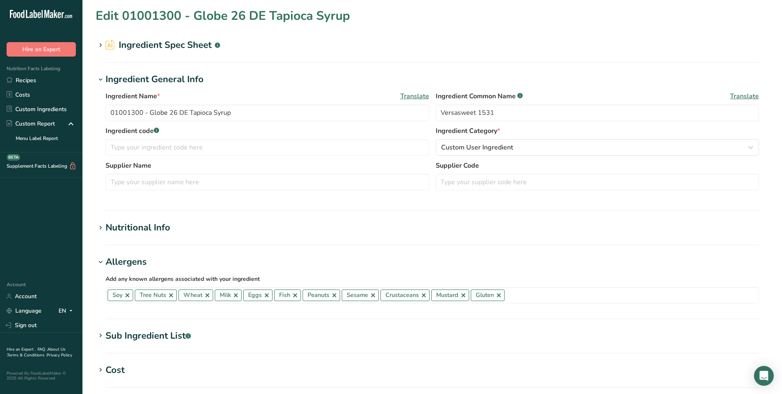
click at [155, 43] on h2 "Ingredient Spec Sheet .a-a{fill:#347362;}.b-a{fill:#fff;}" at bounding box center [163, 45] width 115 height 14
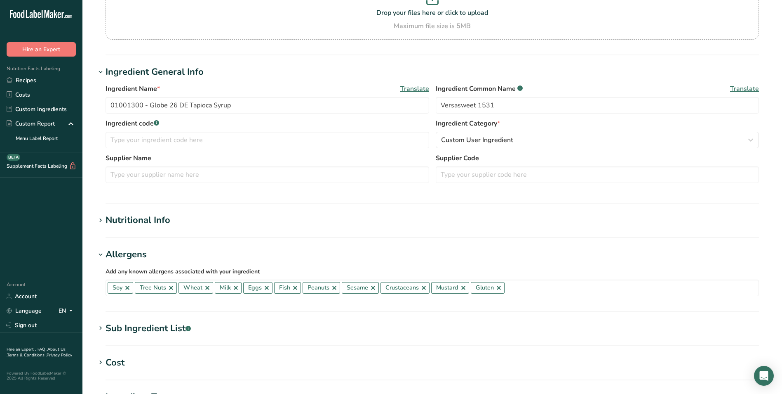
scroll to position [165, 0]
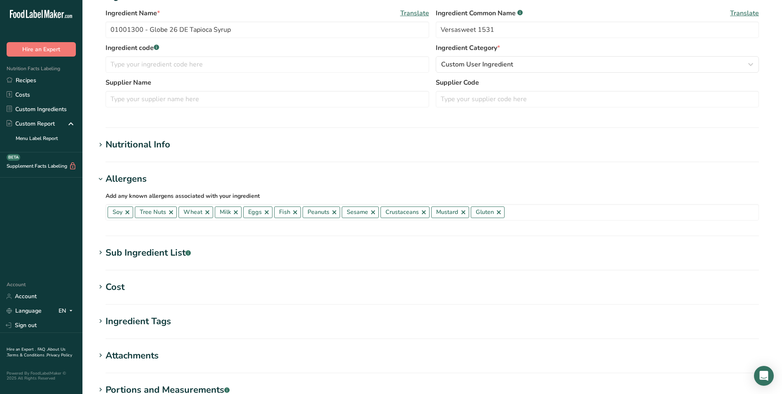
click at [100, 144] on icon at bounding box center [100, 145] width 7 height 12
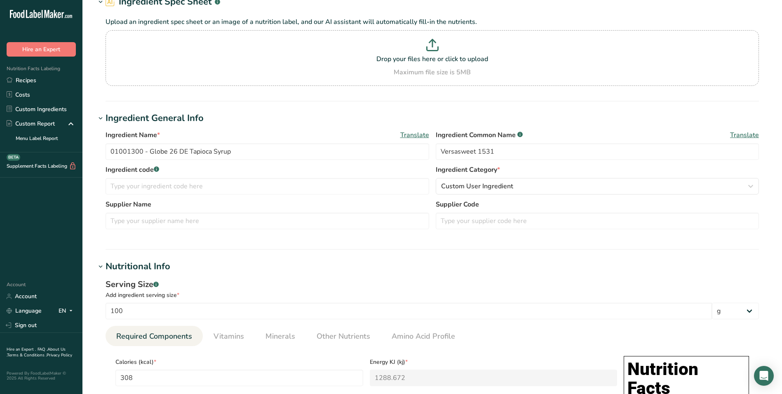
scroll to position [0, 0]
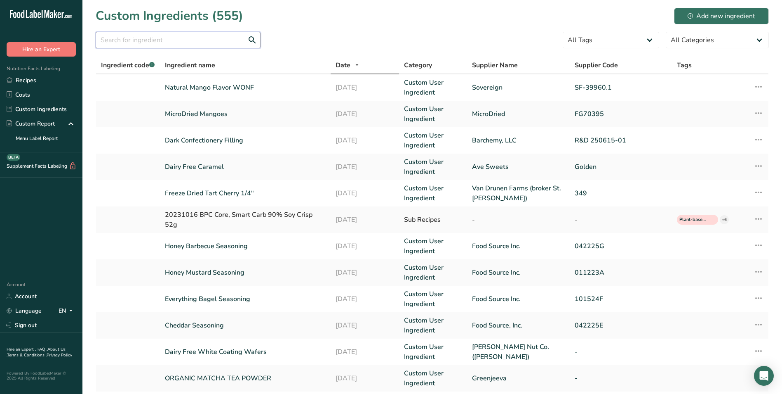
click at [170, 40] on input "text" at bounding box center [178, 40] width 165 height 16
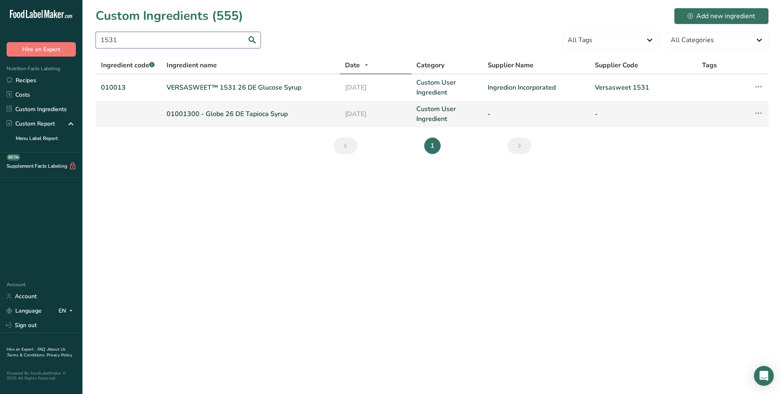
type input "1531"
click at [760, 112] on icon at bounding box center [759, 113] width 10 height 15
click at [725, 171] on span "Delete Ingredient" at bounding box center [726, 172] width 47 height 9
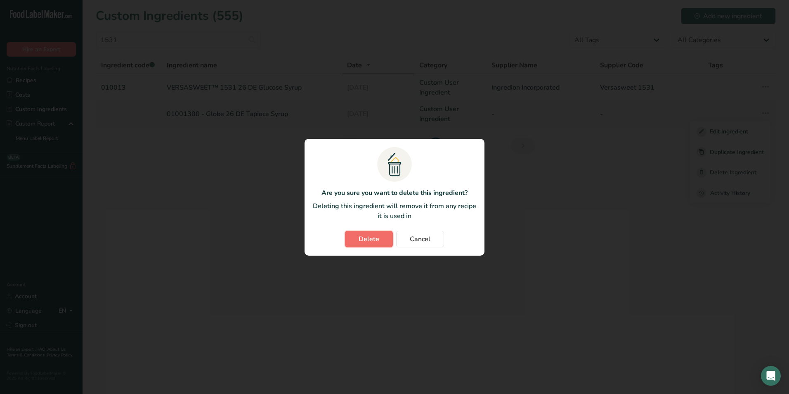
click at [370, 235] on span "Delete" at bounding box center [368, 239] width 21 height 10
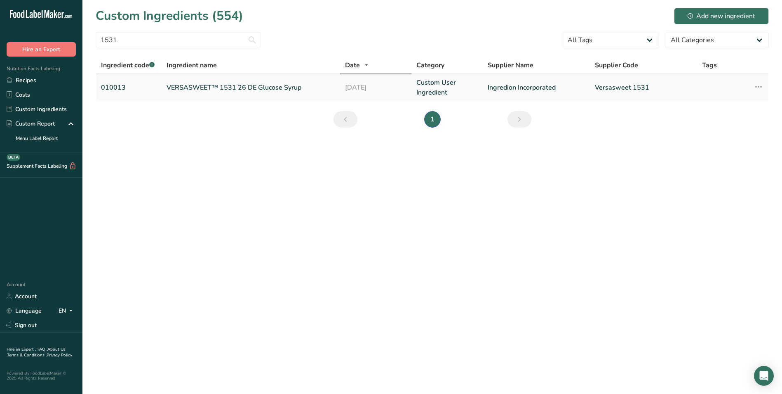
click at [119, 85] on link "010013" at bounding box center [129, 87] width 56 height 10
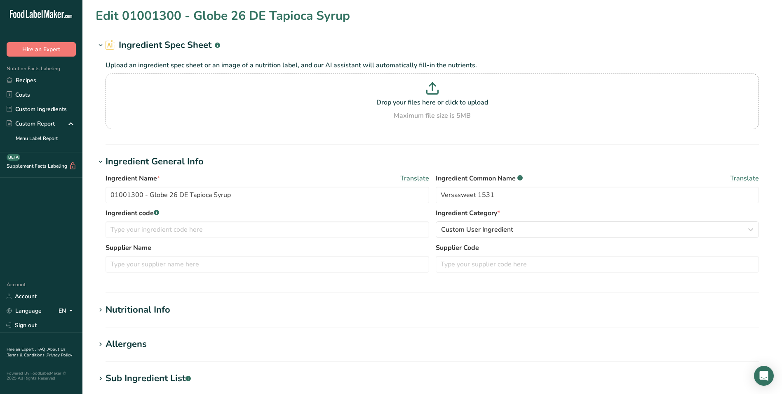
type input "VERSASWEET™ 1531 26 DE Glucose Syrup"
type input "Tapioca Syrup"
type input "010013"
type input "Ingredion Incorporated"
type input "Versasweet 1531"
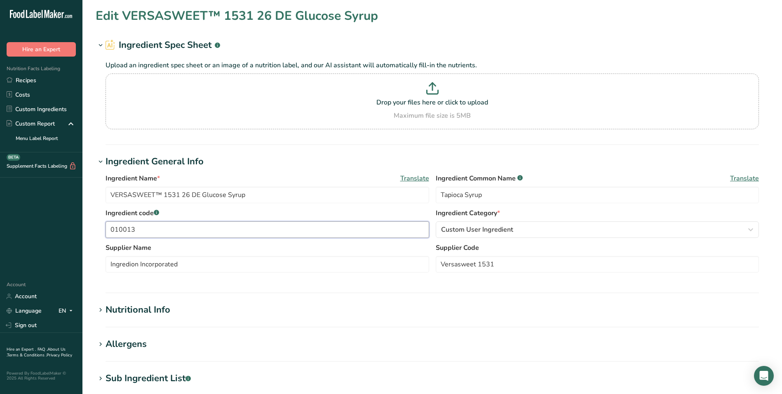
click at [134, 229] on input "010013" at bounding box center [268, 229] width 324 height 16
type input "0"
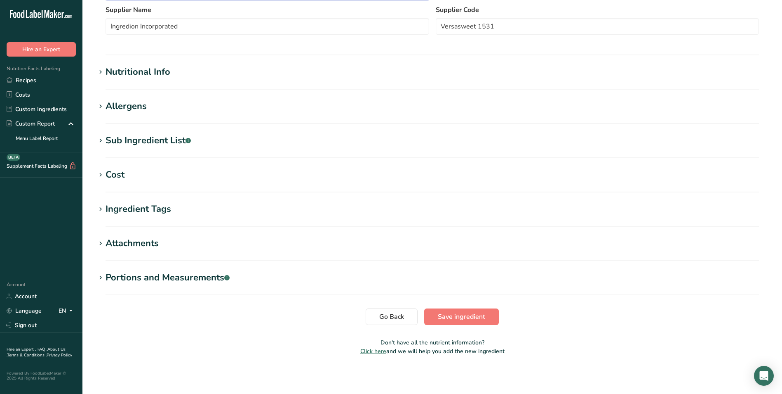
scroll to position [239, 0]
click at [468, 311] on span "Save ingredient" at bounding box center [461, 315] width 47 height 10
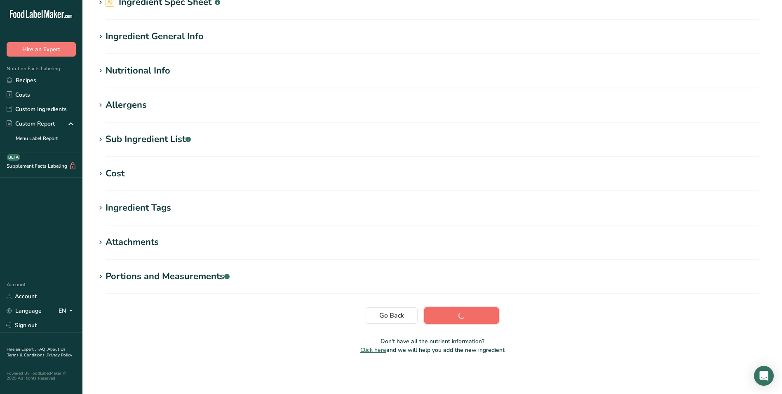
scroll to position [43, 0]
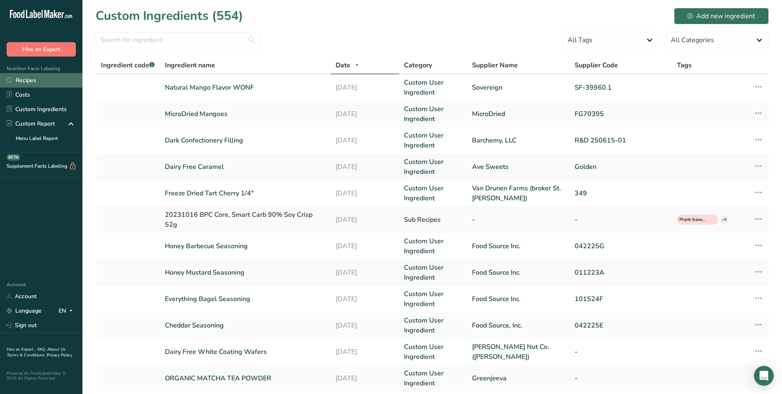
click at [27, 81] on link "Recipes" at bounding box center [41, 80] width 82 height 14
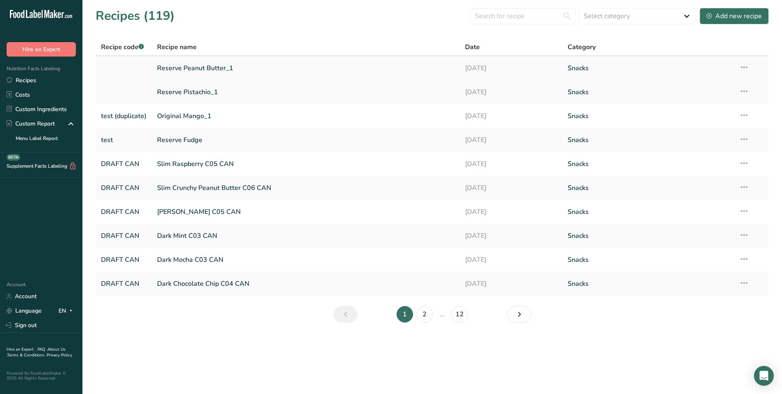
click at [190, 68] on link "Reserve Peanut Butter_1" at bounding box center [306, 67] width 299 height 17
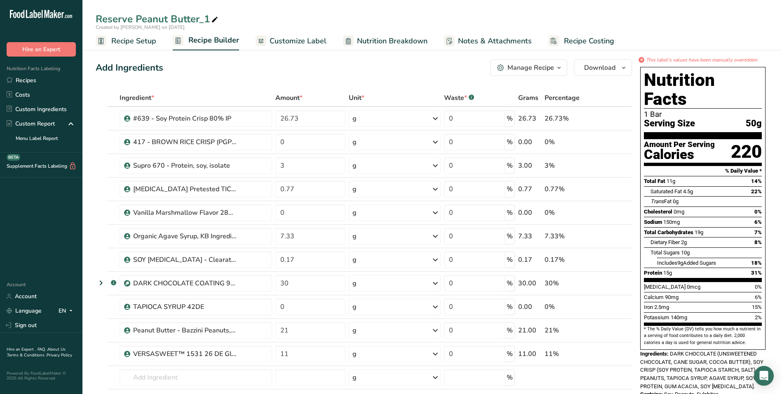
click at [405, 43] on span "Nutrition Breakdown" at bounding box center [392, 40] width 71 height 11
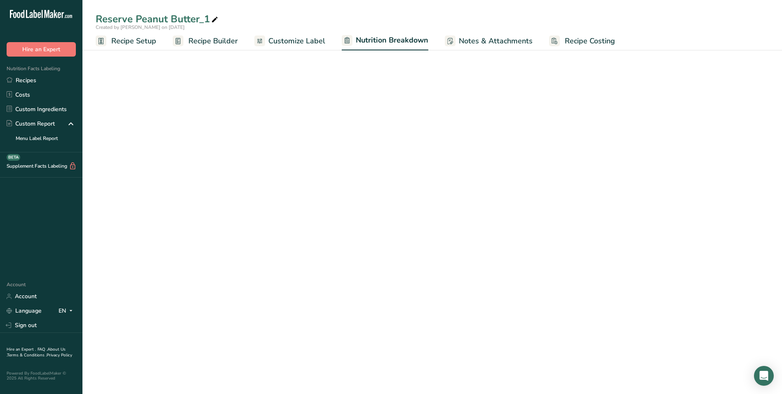
select select "Calories"
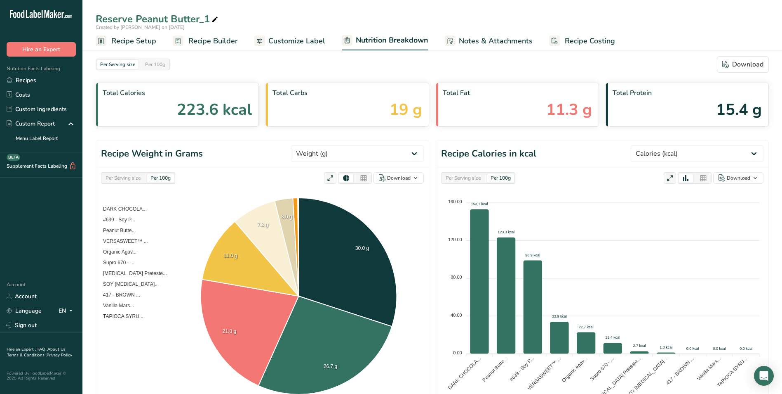
click at [309, 40] on span "Customize Label" at bounding box center [297, 40] width 57 height 11
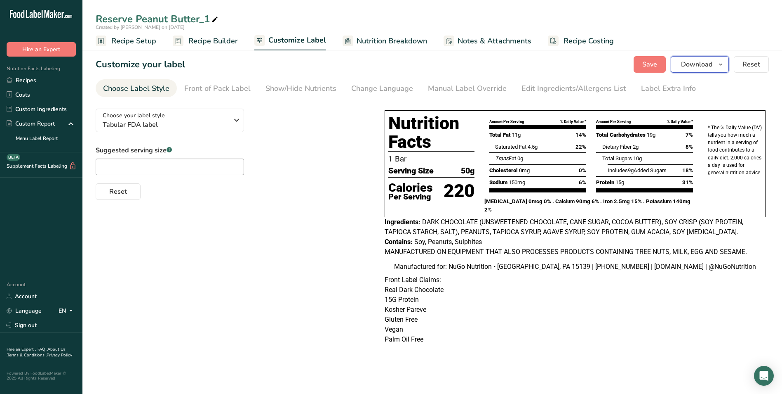
click at [723, 63] on icon "button" at bounding box center [721, 64] width 7 height 10
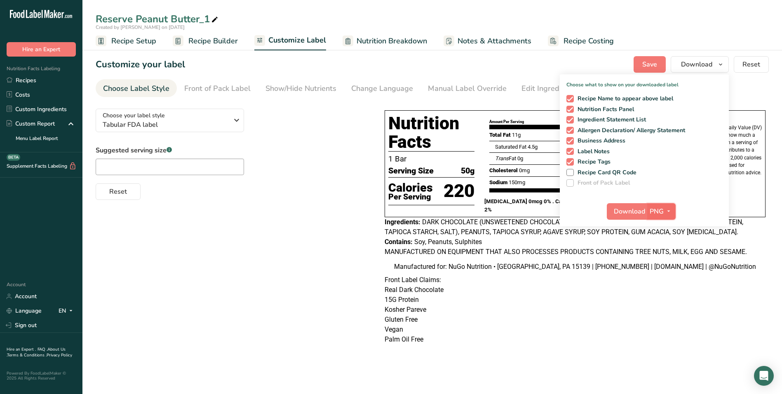
click at [669, 212] on icon "button" at bounding box center [669, 211] width 7 height 10
click at [663, 266] on link "PDF" at bounding box center [663, 269] width 26 height 14
click at [636, 208] on span "Download" at bounding box center [630, 211] width 31 height 10
click at [25, 80] on link "Recipes" at bounding box center [41, 80] width 82 height 14
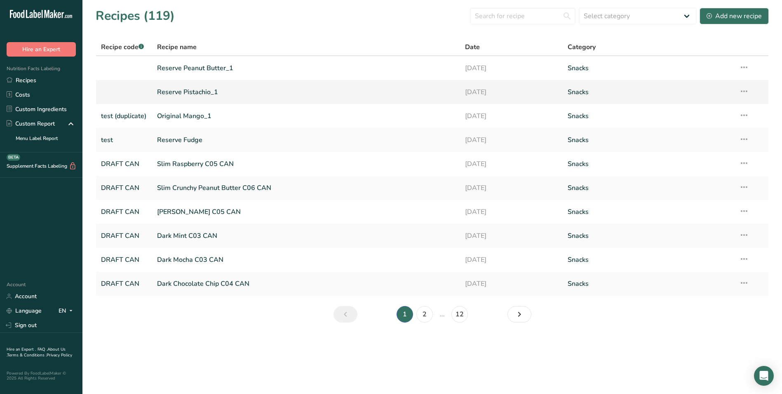
click at [188, 90] on link "Reserve Pistachio_1" at bounding box center [306, 91] width 299 height 17
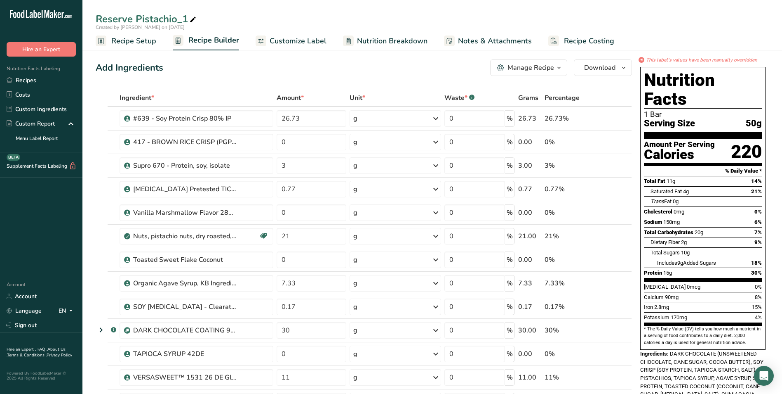
click at [306, 41] on span "Customize Label" at bounding box center [298, 40] width 57 height 11
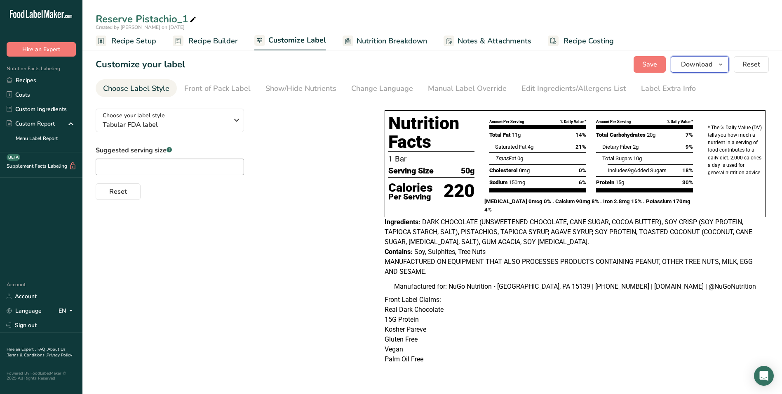
click at [721, 64] on icon "button" at bounding box center [721, 64] width 7 height 10
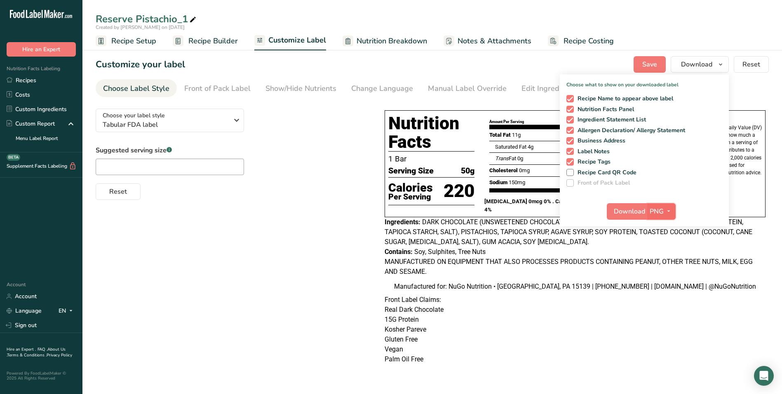
click at [658, 207] on span "PNG" at bounding box center [657, 211] width 14 height 10
click at [666, 268] on link "PDF" at bounding box center [663, 269] width 26 height 14
click at [632, 210] on span "Download" at bounding box center [630, 211] width 31 height 10
click at [295, 37] on span "Customize Label" at bounding box center [298, 40] width 58 height 11
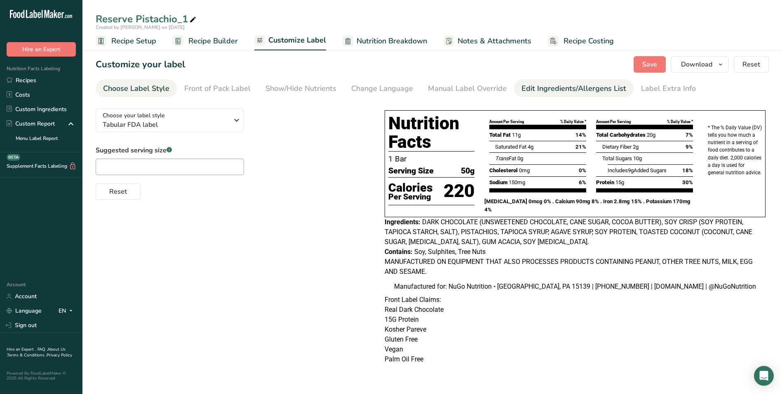
click at [541, 89] on div "Edit Ingredients/Allergens List" at bounding box center [574, 88] width 105 height 11
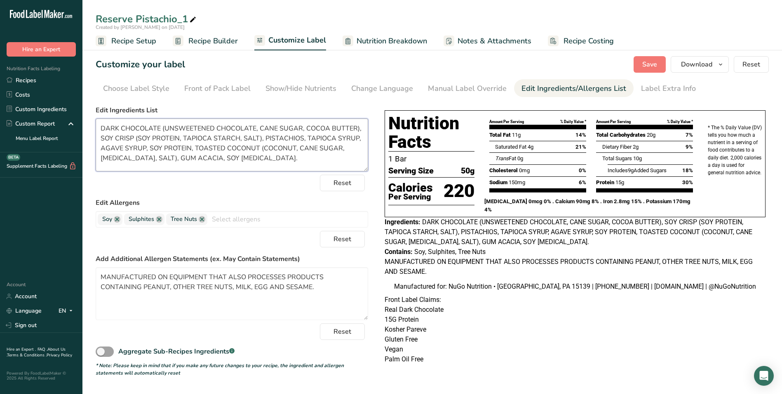
click at [158, 158] on textarea "DARK CHOCOLATE (UNSWEETENED CHOCOLATE, CANE SUGAR, COCOA BUTTER), SOY CRISP (SO…" at bounding box center [232, 144] width 273 height 53
type textarea "DARK CHOCOLATE (UNSWEETENED CHOCOLATE, CANE SUGAR, COCOA BUTTER), SOY CRISP (SO…"
click at [651, 62] on span "Save" at bounding box center [650, 64] width 15 height 10
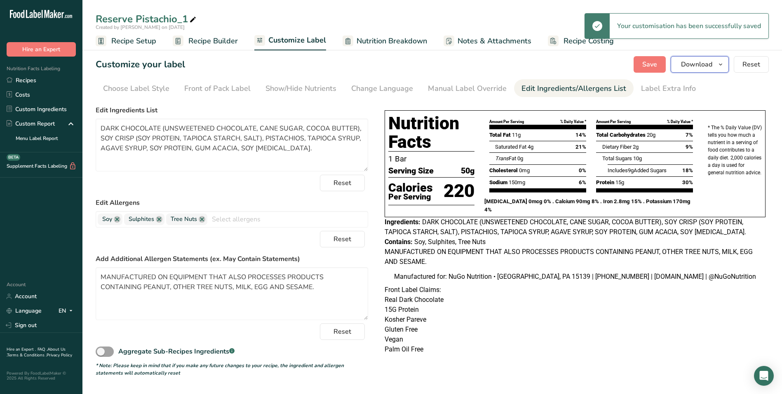
click at [722, 66] on icon "button" at bounding box center [721, 64] width 7 height 10
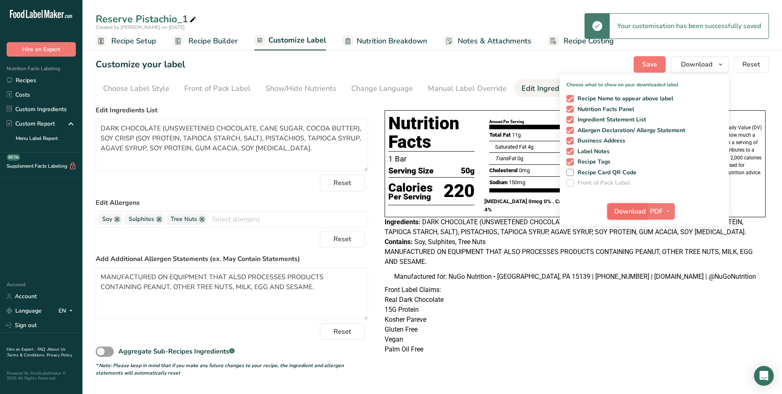
click at [624, 211] on span "Download" at bounding box center [630, 211] width 31 height 10
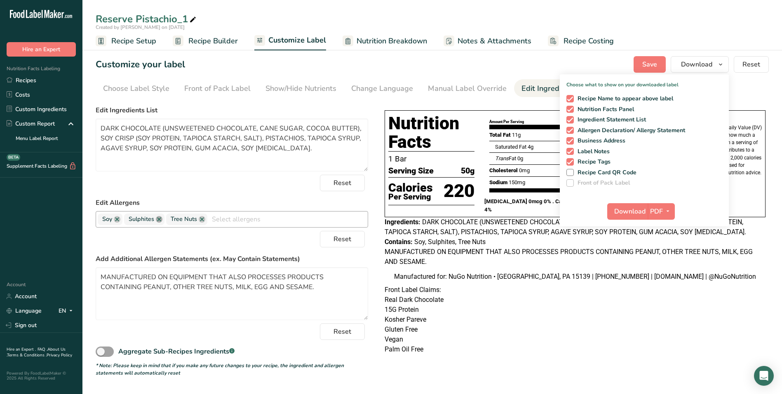
click at [158, 219] on link at bounding box center [159, 219] width 7 height 7
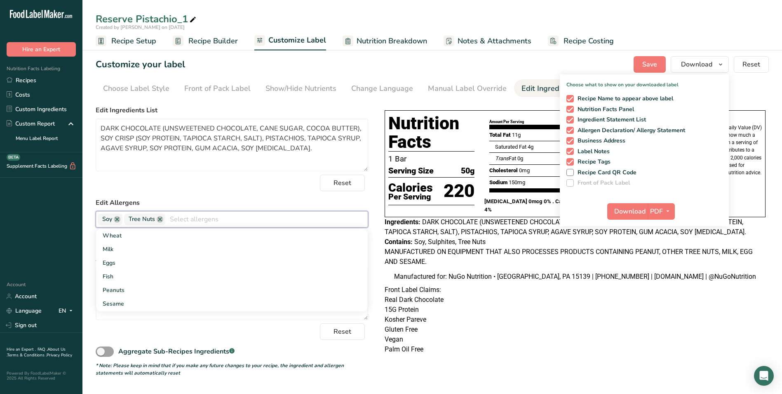
click at [206, 193] on form "Edit Ingredients List DARK CHOCOLATE (UNSWEETENED CHOCOLATE, CANE SUGAR, COCOA …" at bounding box center [232, 240] width 273 height 271
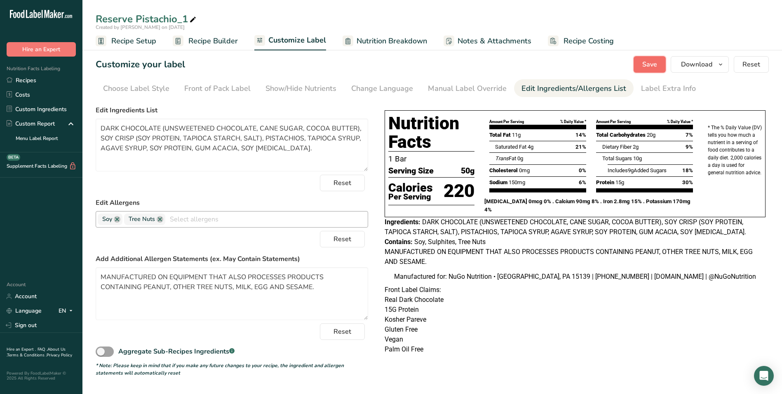
click at [653, 60] on span "Save" at bounding box center [650, 64] width 15 height 10
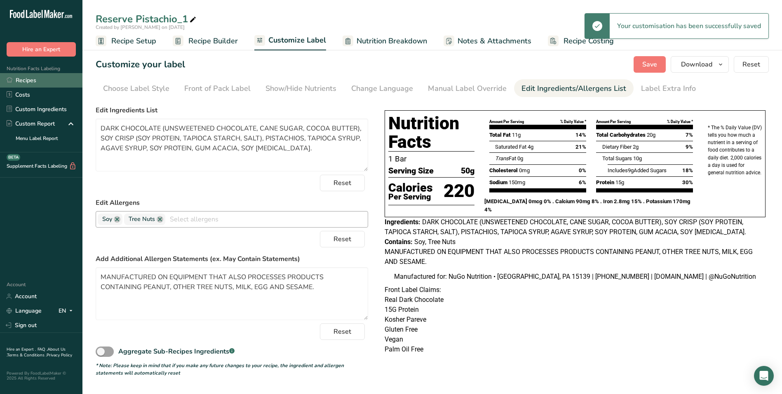
click at [25, 79] on link "Recipes" at bounding box center [41, 80] width 82 height 14
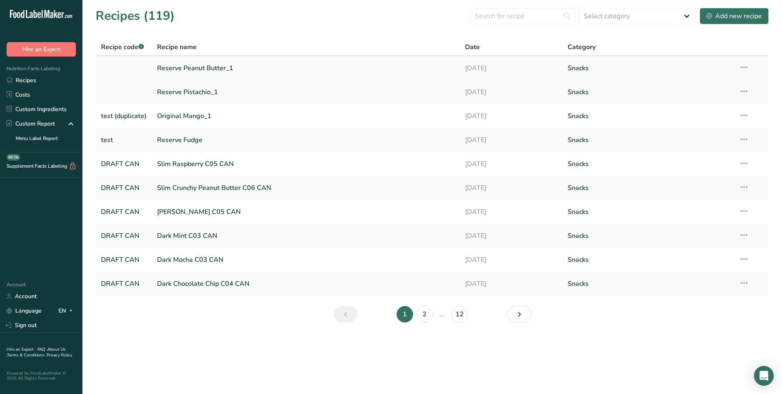
click at [213, 69] on link "Reserve Peanut Butter_1" at bounding box center [306, 67] width 299 height 17
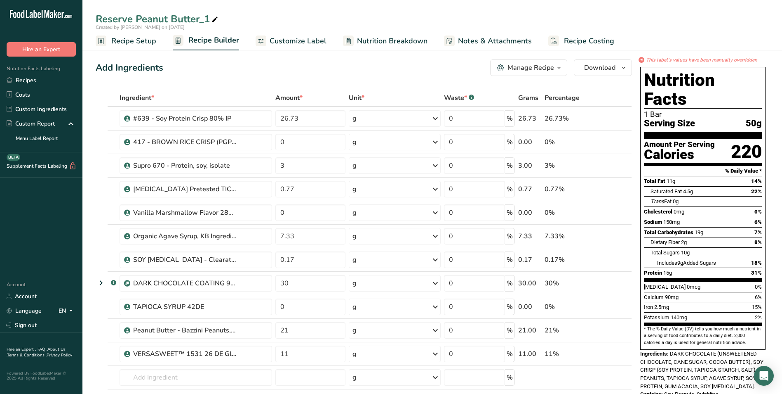
click at [305, 41] on span "Customize Label" at bounding box center [298, 40] width 57 height 11
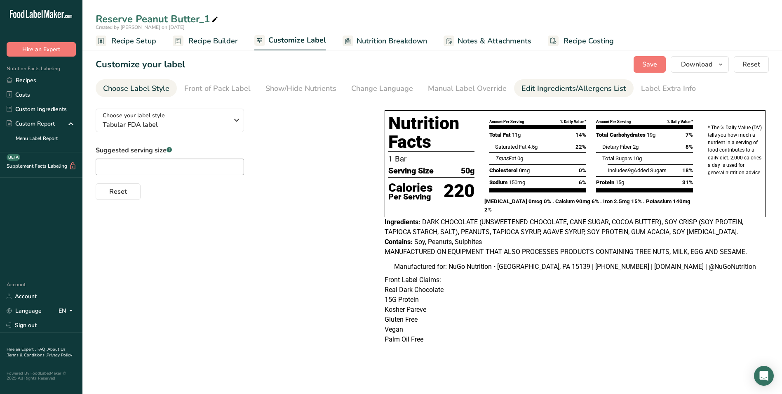
click at [549, 86] on div "Edit Ingredients/Allergens List" at bounding box center [574, 88] width 105 height 11
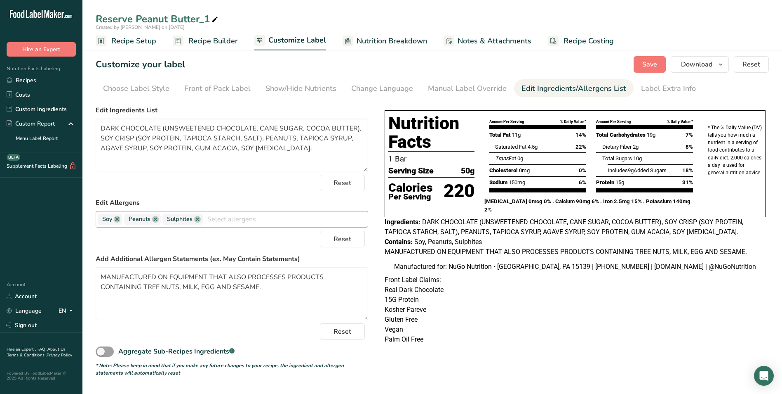
drag, startPoint x: 197, startPoint y: 217, endPoint x: 208, endPoint y: 214, distance: 11.9
click at [198, 217] on link at bounding box center [197, 219] width 7 height 7
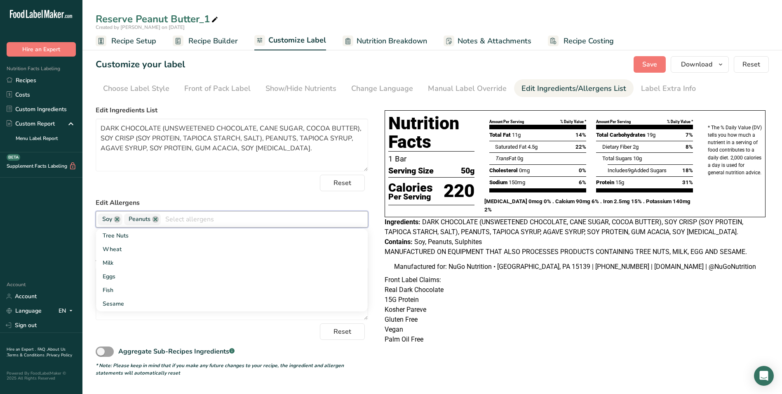
click at [217, 185] on div "Reset" at bounding box center [232, 182] width 273 height 16
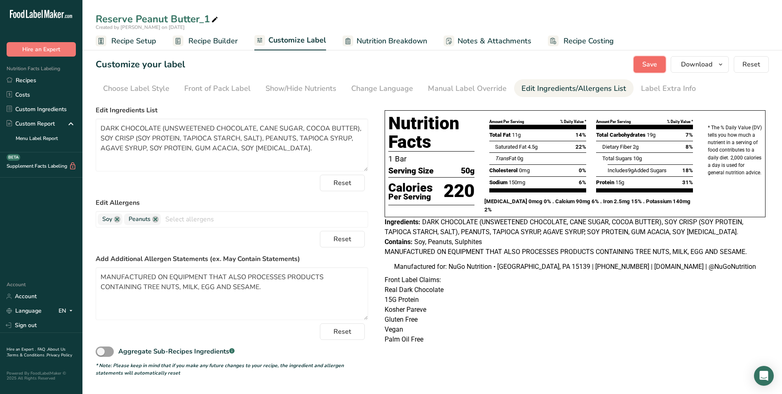
click at [648, 61] on span "Save" at bounding box center [650, 64] width 15 height 10
